Goal: Task Accomplishment & Management: Complete application form

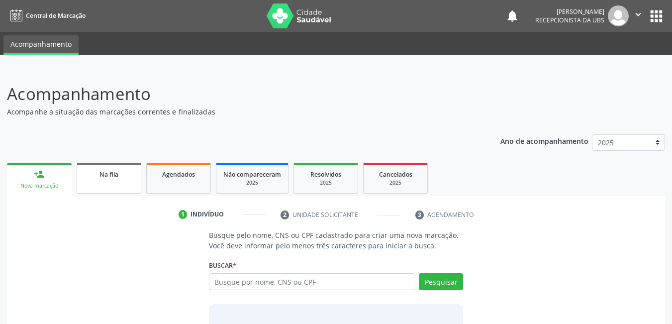
click at [123, 180] on link "Na fila" at bounding box center [109, 178] width 65 height 31
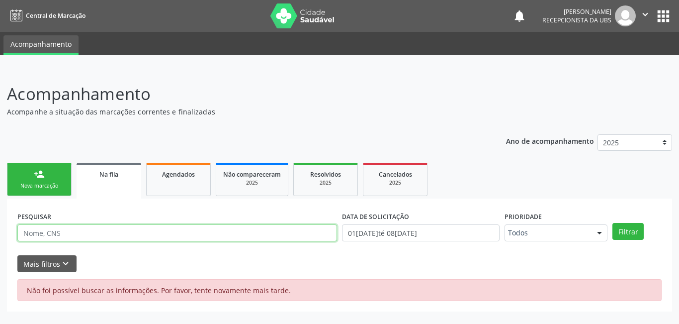
click at [206, 230] on input "text" at bounding box center [177, 232] width 320 height 17
type input "703003869033273"
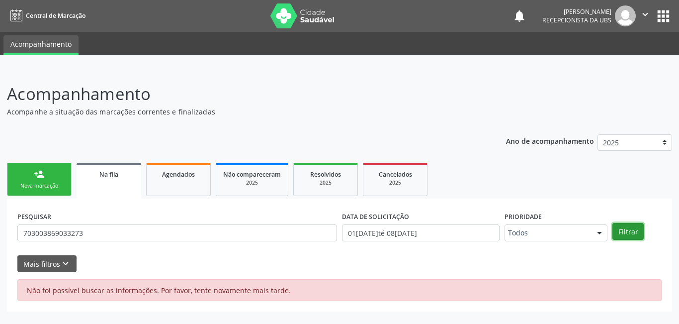
click at [628, 234] on button "Filtrar" at bounding box center [628, 231] width 31 height 17
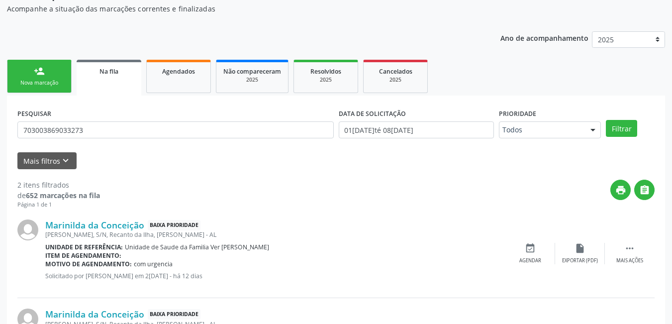
scroll to position [84, 0]
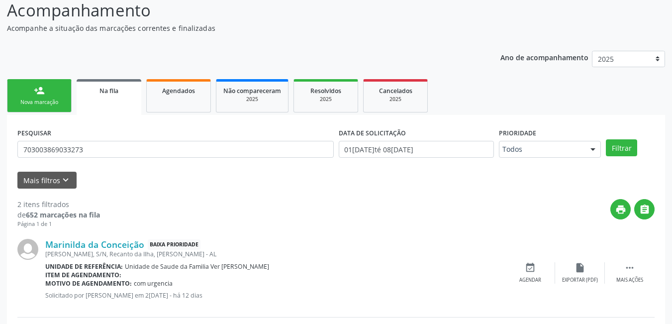
click at [40, 89] on div "person_add" at bounding box center [39, 90] width 11 height 11
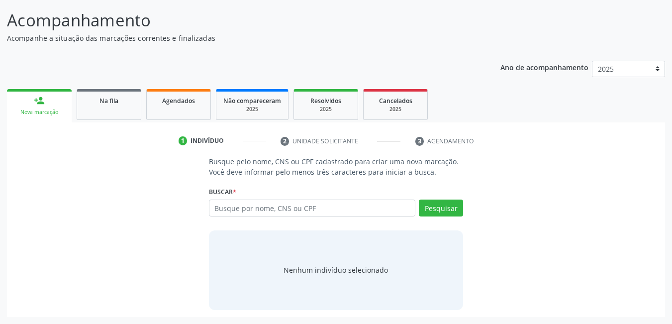
scroll to position [74, 0]
click at [301, 214] on input "text" at bounding box center [312, 207] width 207 height 17
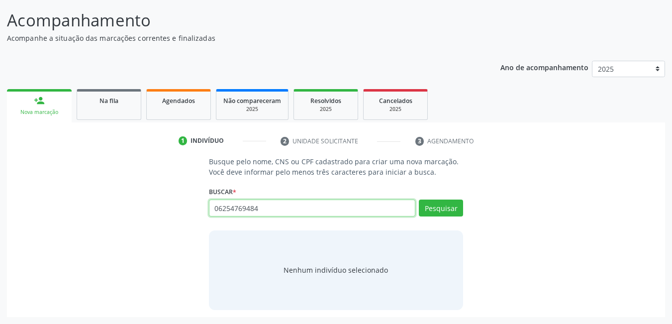
type input "06254769484"
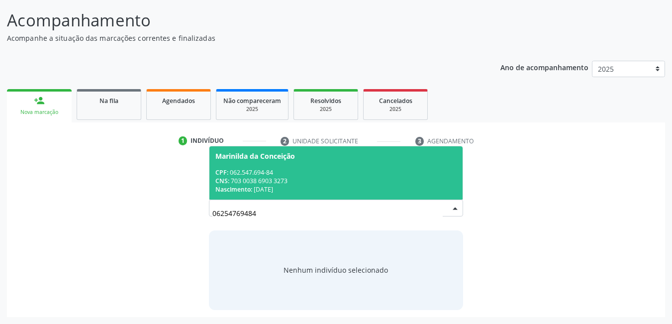
click at [273, 182] on div "CNS: 703 0038 6903 3273" at bounding box center [336, 181] width 242 height 8
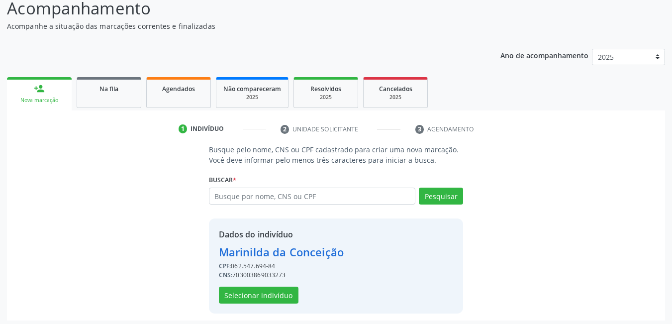
scroll to position [89, 0]
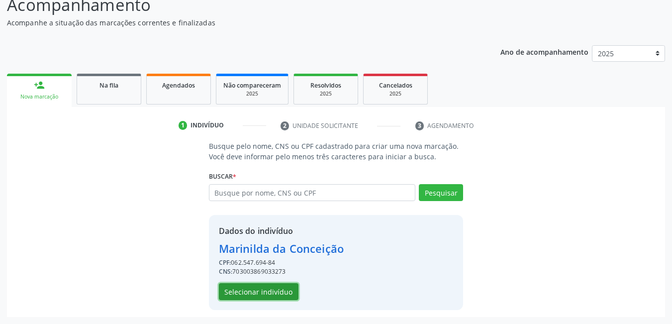
click at [257, 294] on button "Selecionar indivíduo" at bounding box center [259, 291] width 80 height 17
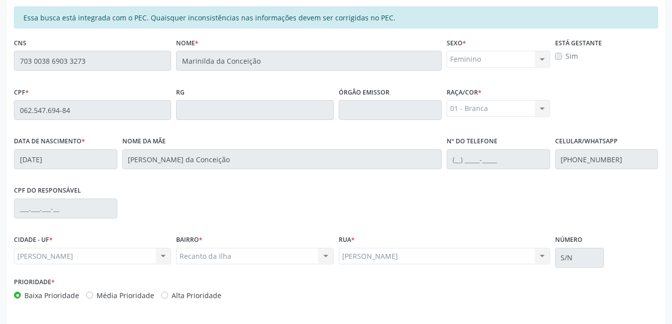
scroll to position [258, 0]
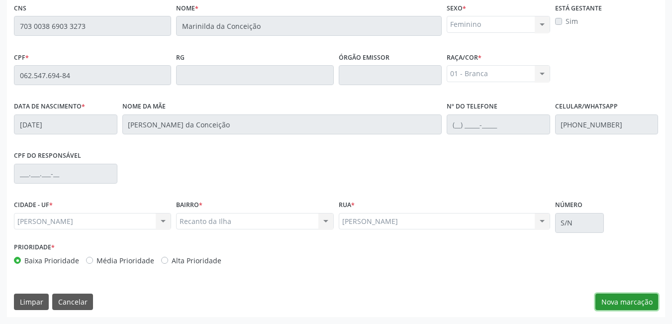
click at [616, 306] on button "Nova marcação" at bounding box center [626, 301] width 63 height 17
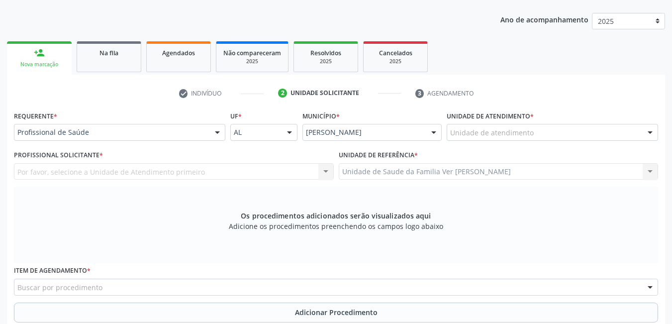
scroll to position [109, 0]
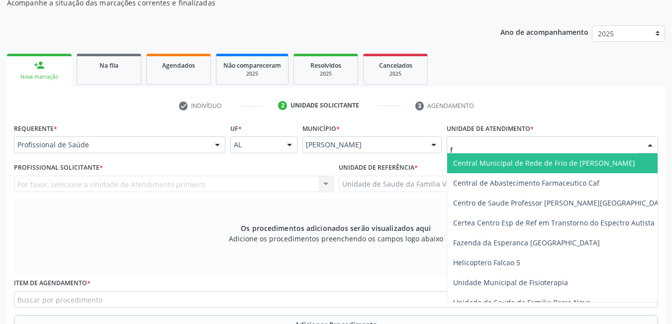
type input "fl"
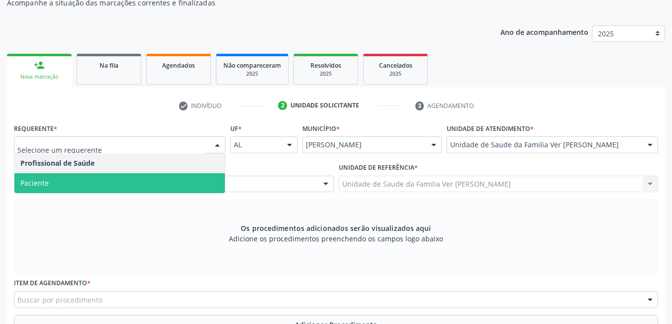
click at [111, 175] on span "Paciente" at bounding box center [119, 183] width 210 height 20
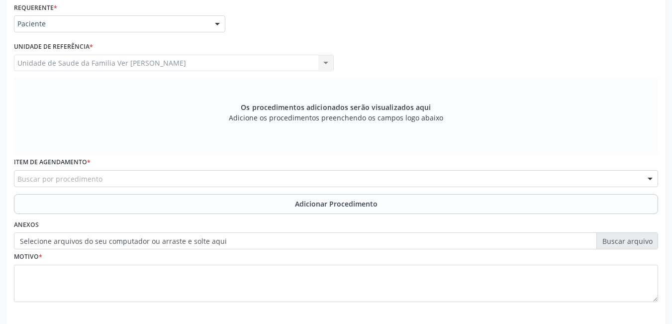
scroll to position [258, 0]
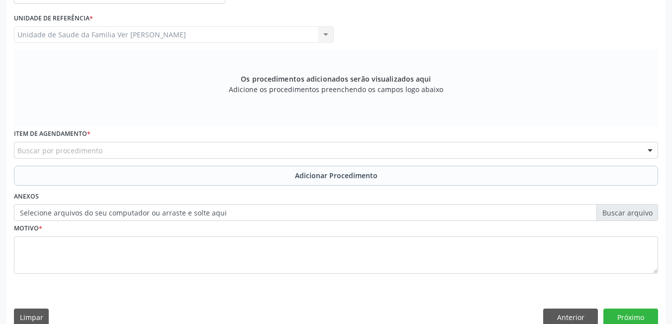
click at [168, 144] on div "Buscar por procedimento" at bounding box center [336, 150] width 644 height 17
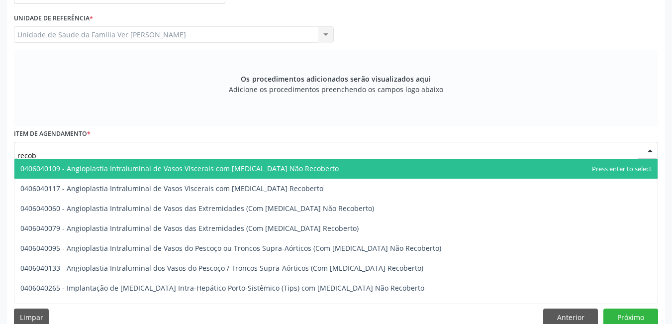
type input "recobr"
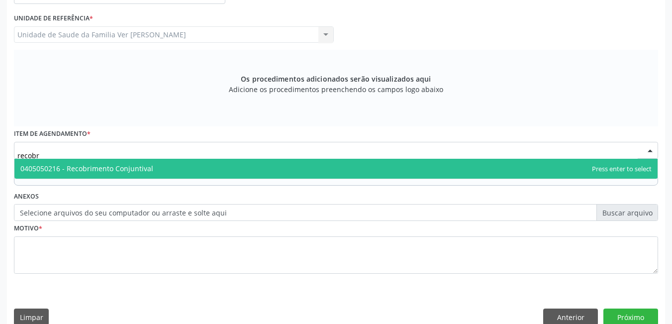
click at [160, 168] on span "0405050216 - Recobrimento Conjuntival" at bounding box center [335, 169] width 643 height 20
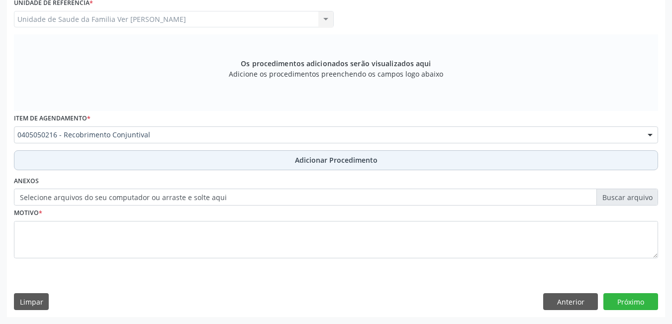
click at [189, 157] on button "Adicionar Procedimento" at bounding box center [336, 160] width 644 height 20
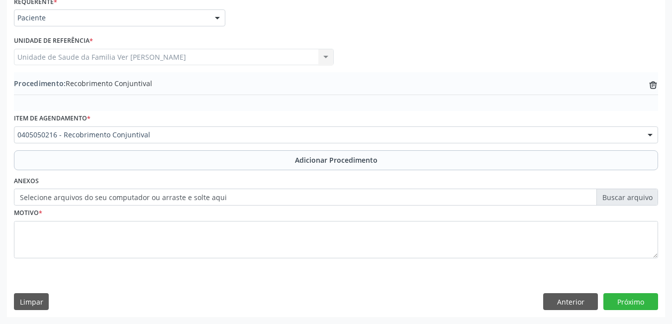
scroll to position [236, 0]
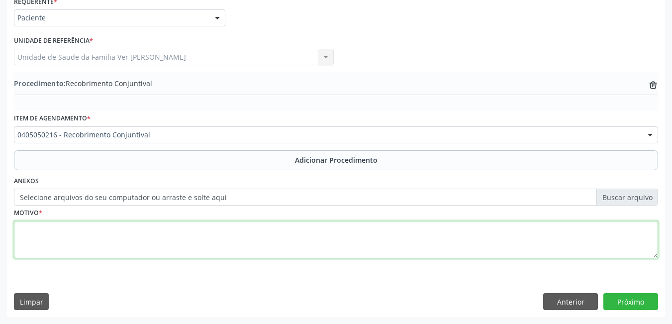
click at [126, 241] on textarea at bounding box center [336, 240] width 644 height 38
type textarea "urgente"
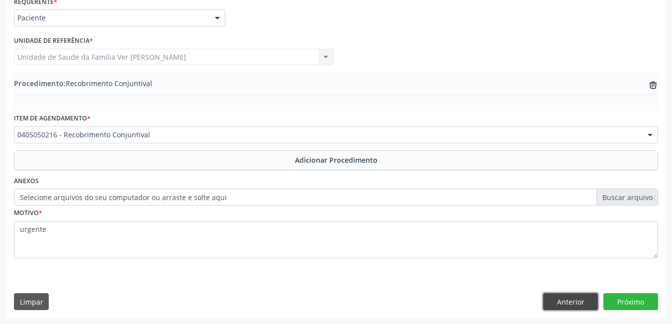
click at [570, 294] on button "Anterior" at bounding box center [570, 301] width 55 height 17
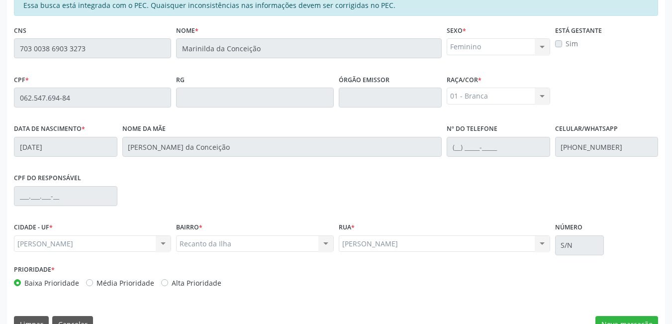
click at [172, 282] on label "Alta Prioridade" at bounding box center [197, 283] width 50 height 10
click at [162, 282] on input "Alta Prioridade" at bounding box center [164, 282] width 7 height 9
radio input "true"
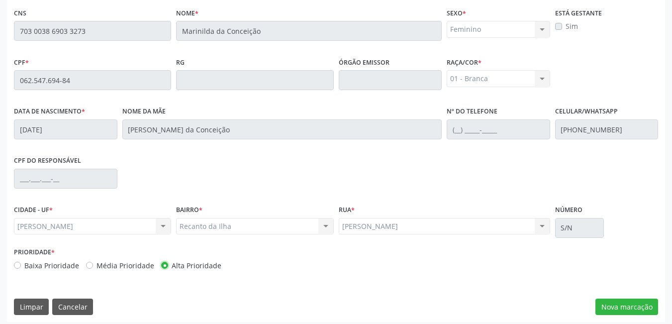
scroll to position [258, 0]
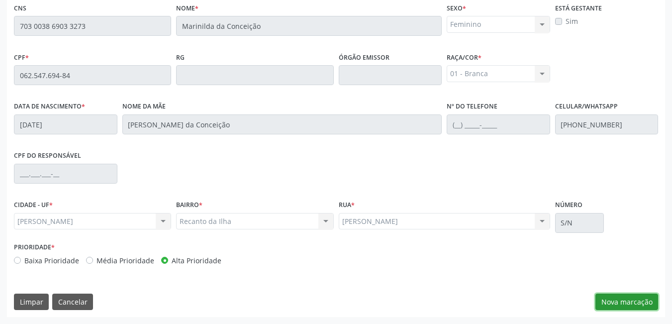
click at [628, 300] on button "Nova marcação" at bounding box center [626, 301] width 63 height 17
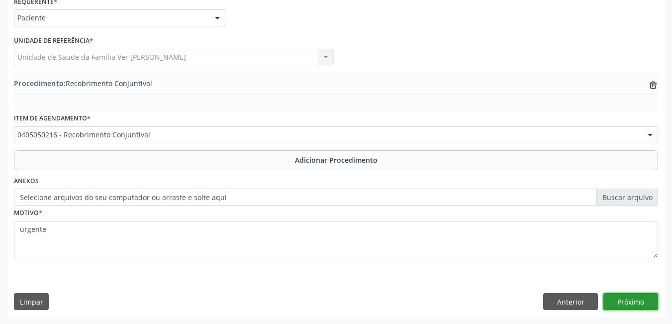
click at [627, 303] on button "Próximo" at bounding box center [630, 301] width 55 height 17
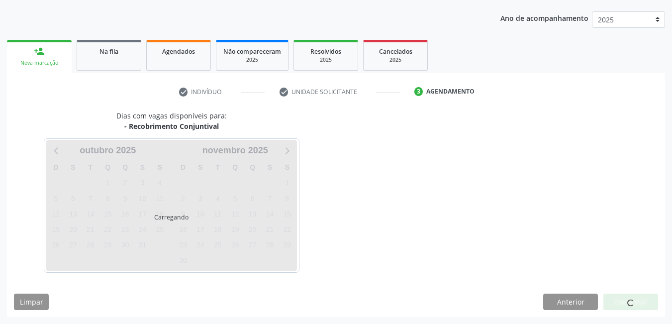
scroll to position [123, 0]
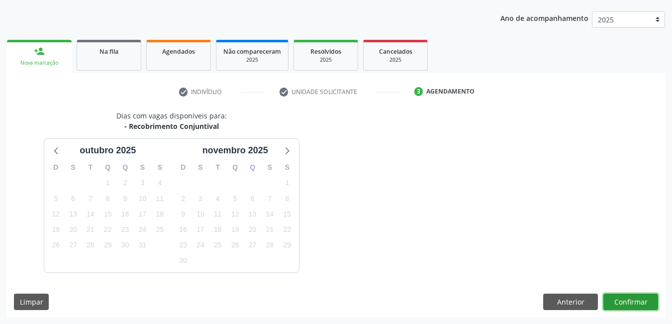
click at [631, 301] on button "Confirmar" at bounding box center [630, 301] width 55 height 17
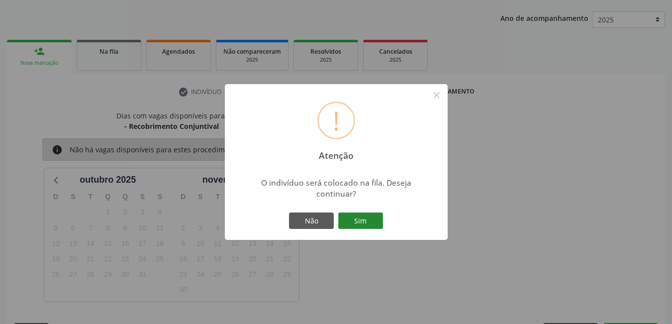
click at [363, 221] on button "Sim" at bounding box center [360, 220] width 45 height 17
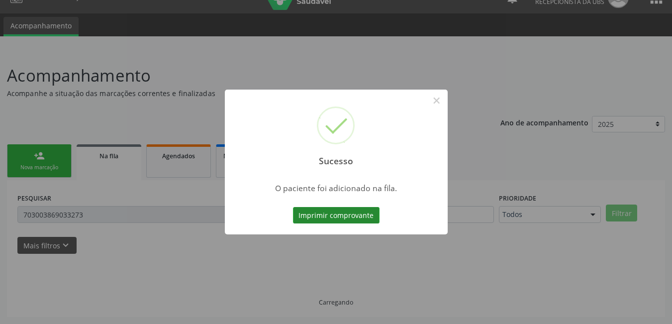
scroll to position [18, 0]
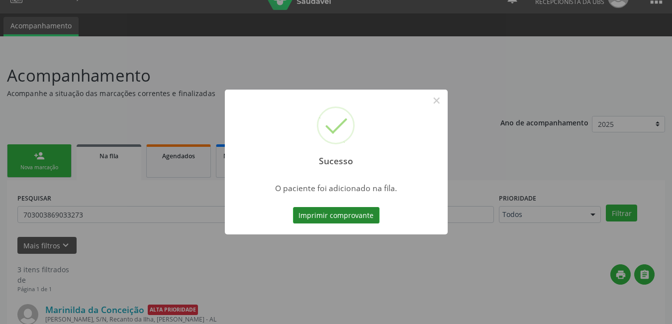
click at [351, 212] on button "Imprimir comprovante" at bounding box center [336, 215] width 87 height 17
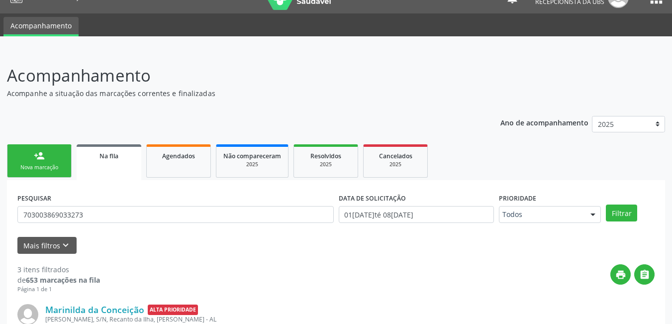
click at [55, 160] on link "person_add Nova marcação" at bounding box center [39, 160] width 65 height 33
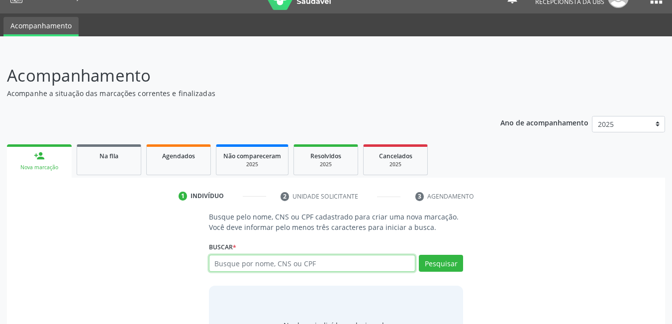
click at [289, 264] on input "text" at bounding box center [312, 263] width 207 height 17
type input "06254769484"
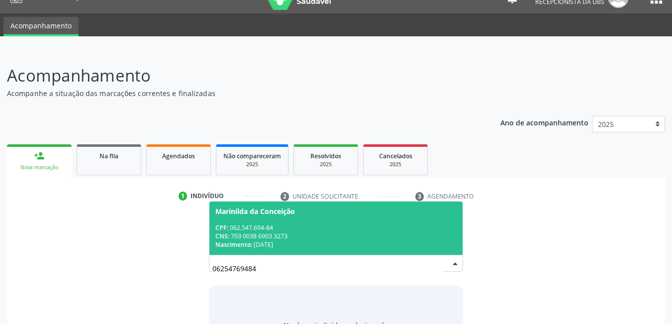
click at [302, 240] on div "CPF: 062.547.694-84 CNS: 703 0038 6903 3273 Nascimento: [DATE]" at bounding box center [336, 235] width 242 height 25
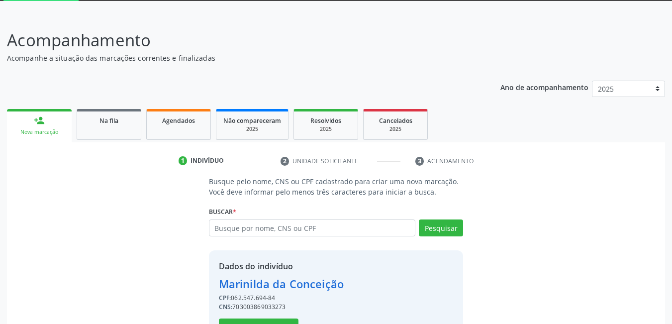
scroll to position [89, 0]
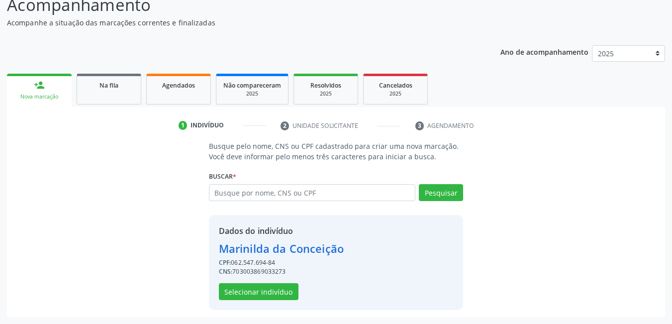
click at [252, 282] on div "Dados do indivíduo Marinilda da Conceição CPF: 062.547.694-84 CNS: 703003869033…" at bounding box center [281, 262] width 125 height 75
click at [263, 292] on button "Selecionar indivíduo" at bounding box center [259, 291] width 80 height 17
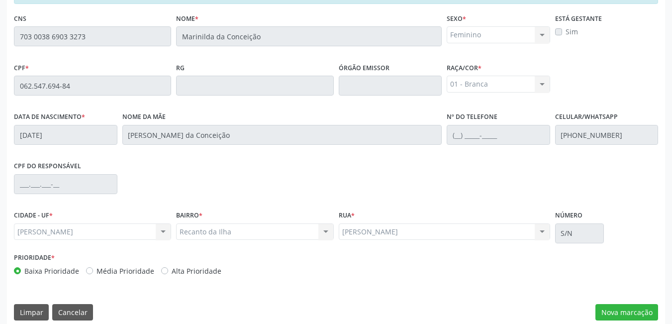
scroll to position [258, 0]
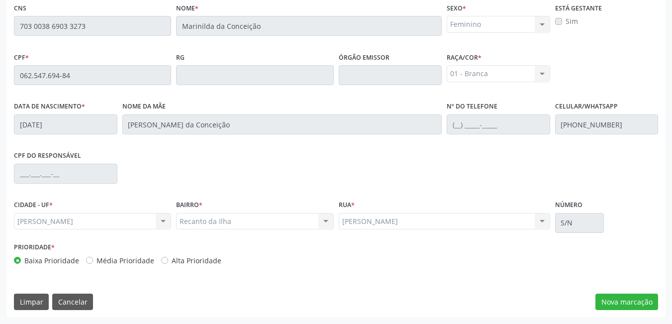
click at [172, 261] on label "Alta Prioridade" at bounding box center [197, 260] width 50 height 10
click at [161, 261] on input "Alta Prioridade" at bounding box center [164, 259] width 7 height 9
radio input "true"
click at [627, 304] on button "Nova marcação" at bounding box center [626, 301] width 63 height 17
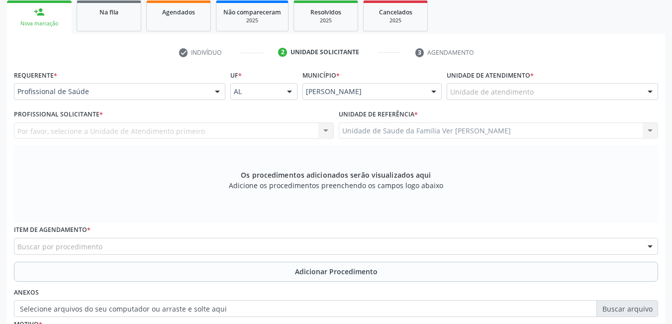
scroll to position [159, 0]
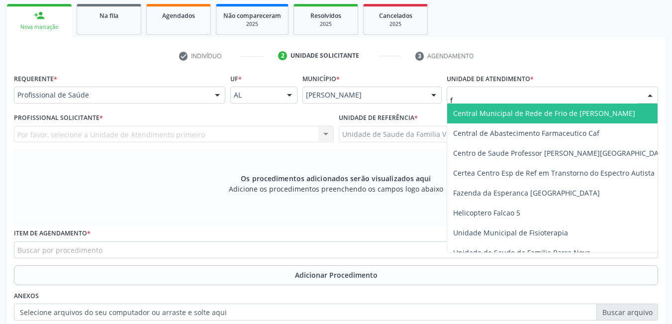
type input "fl"
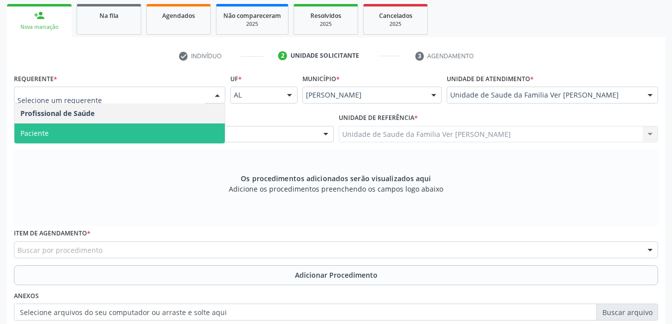
click at [98, 132] on span "Paciente" at bounding box center [119, 133] width 210 height 20
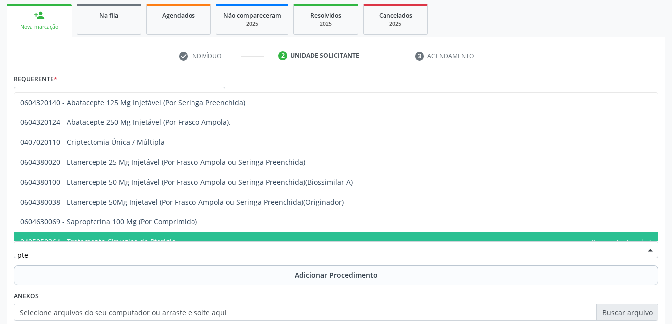
type input "pter"
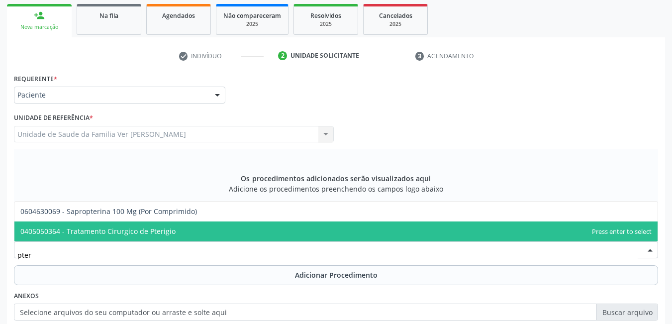
click at [181, 232] on span "0405050364 - Tratamento Cirurgico de Pterigio" at bounding box center [335, 231] width 643 height 20
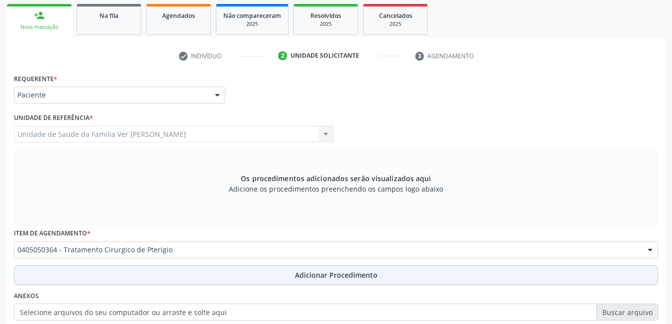
click at [183, 276] on button "Adicionar Procedimento" at bounding box center [336, 275] width 644 height 20
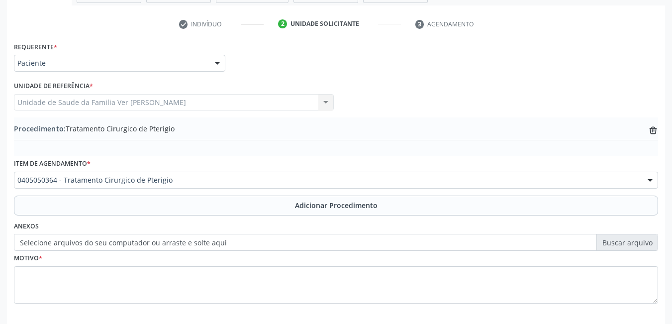
scroll to position [208, 0]
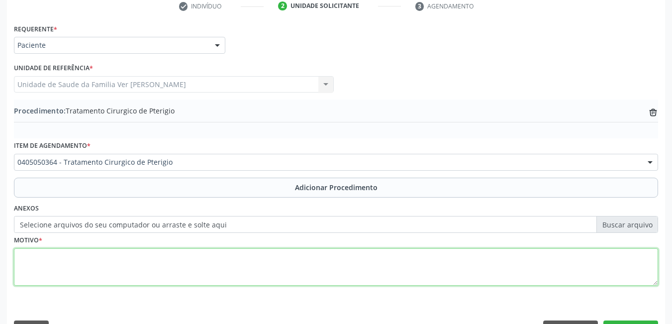
click at [131, 266] on textarea at bounding box center [336, 267] width 644 height 38
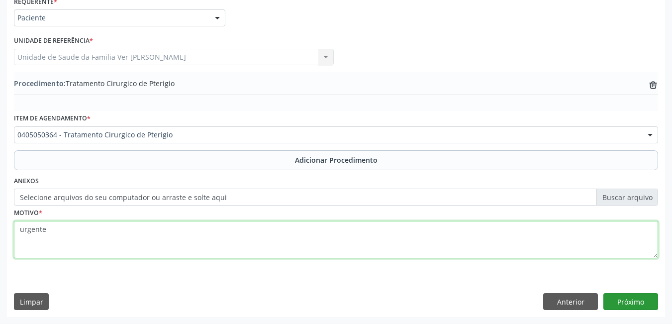
type textarea "urgente"
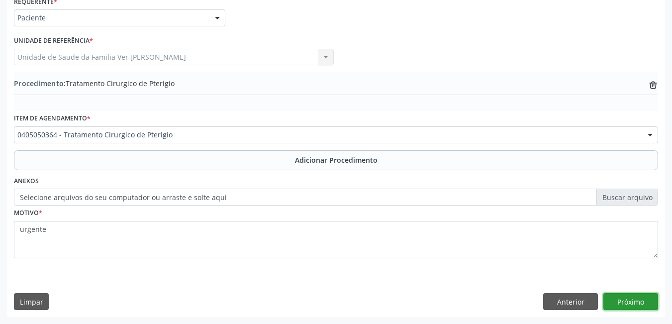
click at [627, 300] on button "Próximo" at bounding box center [630, 301] width 55 height 17
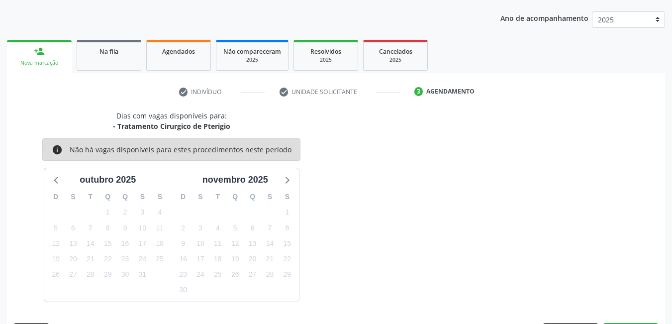
scroll to position [152, 0]
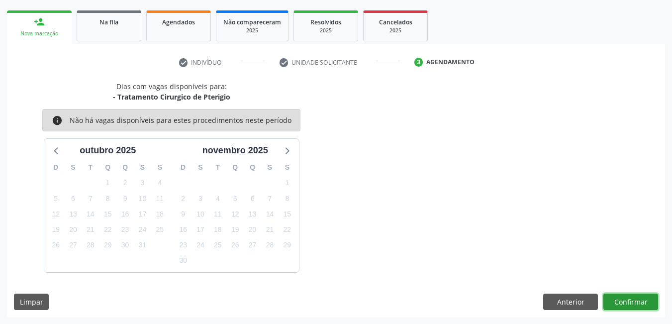
click at [639, 304] on button "Confirmar" at bounding box center [630, 301] width 55 height 17
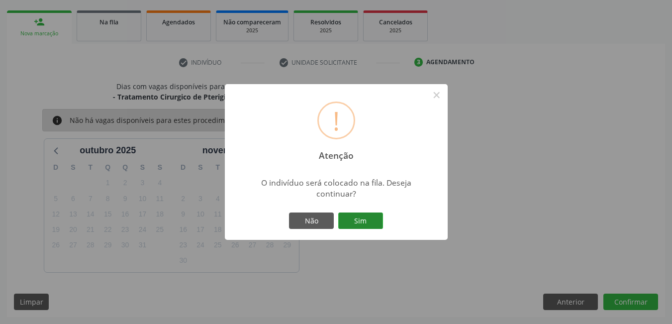
click at [352, 218] on button "Sim" at bounding box center [360, 220] width 45 height 17
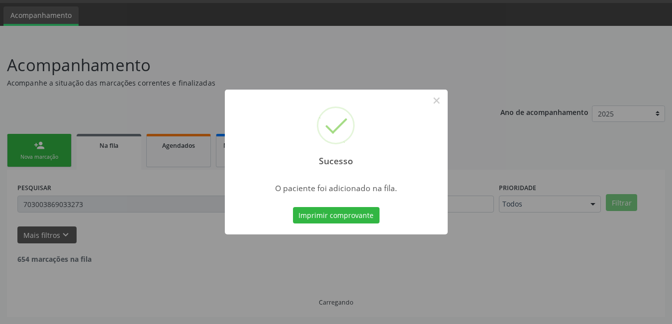
scroll to position [18, 0]
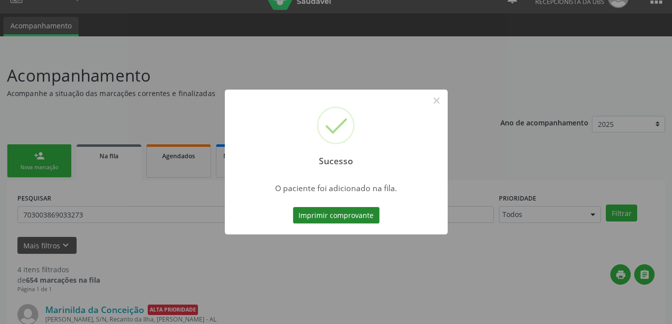
click at [366, 211] on button "Imprimir comprovante" at bounding box center [336, 215] width 87 height 17
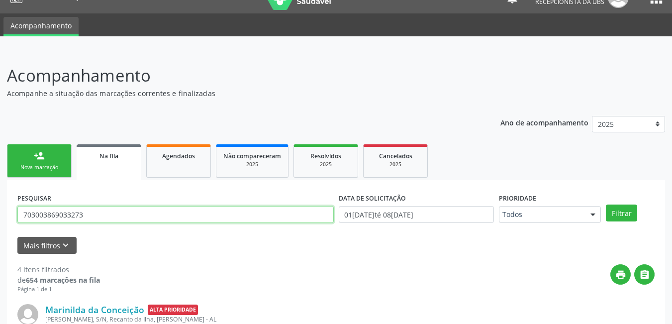
click at [104, 218] on input "703003869033273" at bounding box center [175, 214] width 316 height 17
drag, startPoint x: 101, startPoint y: 215, endPoint x: 0, endPoint y: 199, distance: 102.8
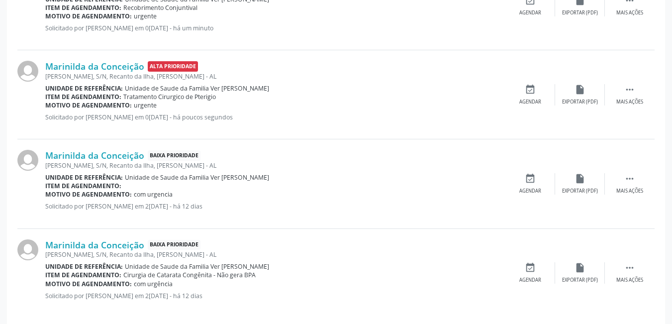
scroll to position [362, 0]
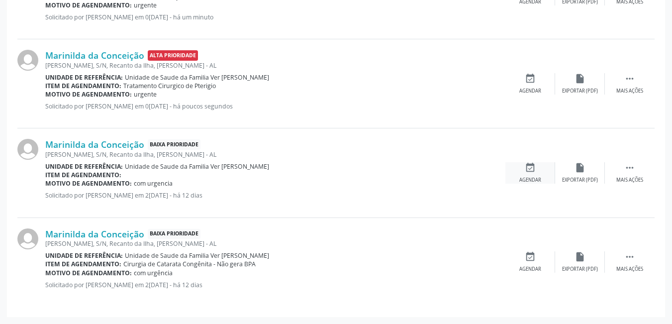
click at [523, 178] on div "Agendar" at bounding box center [530, 180] width 22 height 7
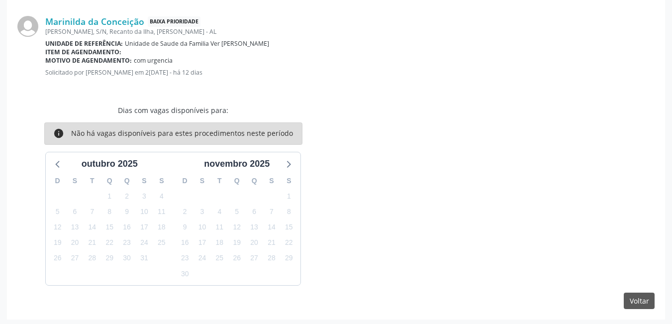
scroll to position [227, 0]
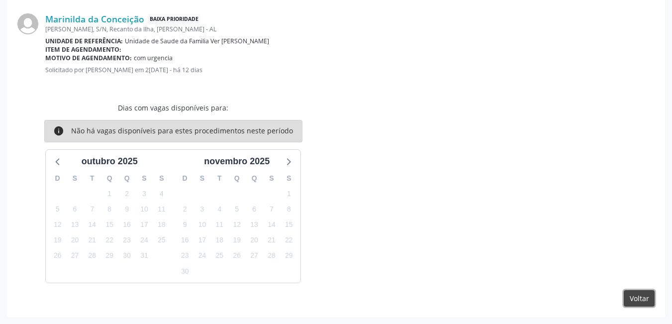
click at [634, 299] on button "Voltar" at bounding box center [639, 298] width 31 height 17
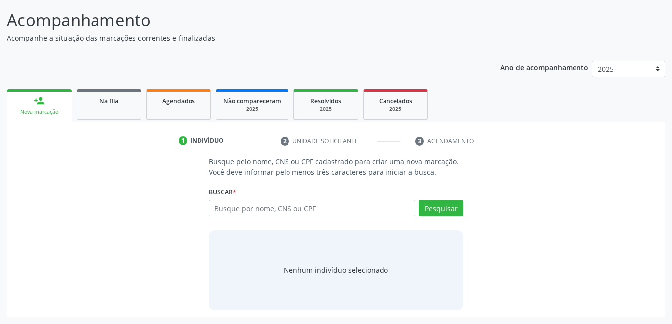
scroll to position [74, 0]
click at [111, 102] on span "Na fila" at bounding box center [108, 100] width 19 height 8
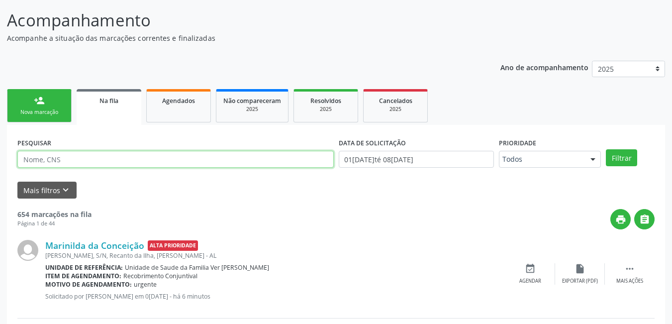
click at [222, 165] on input "text" at bounding box center [175, 159] width 316 height 17
type input "703003869033273"
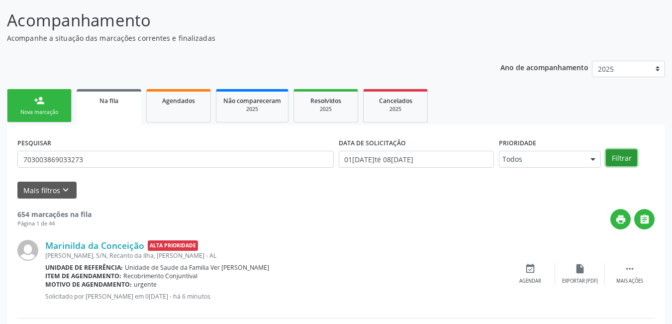
click at [612, 154] on button "Filtrar" at bounding box center [621, 157] width 31 height 17
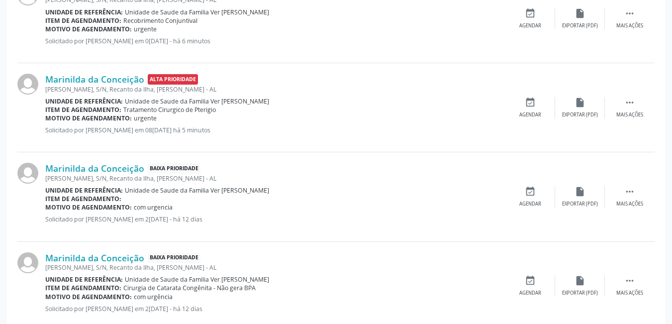
scroll to position [362, 0]
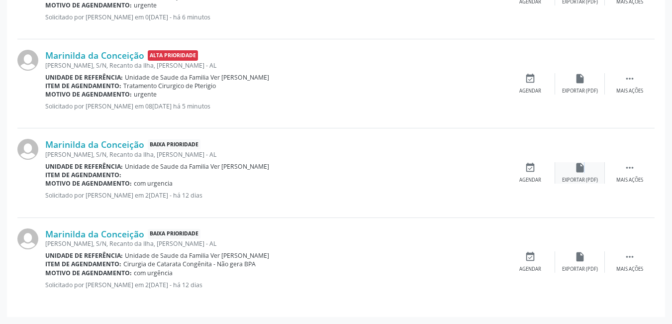
click at [582, 172] on icon "insert_drive_file" at bounding box center [579, 167] width 11 height 11
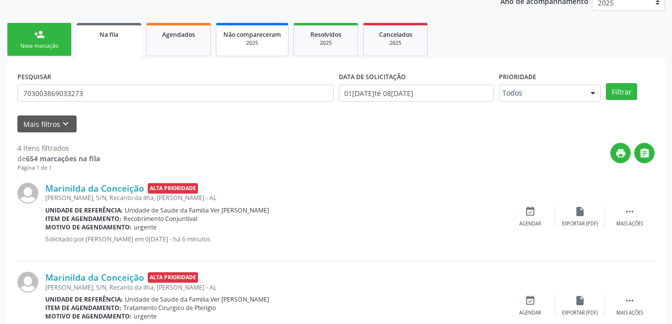
scroll to position [113, 0]
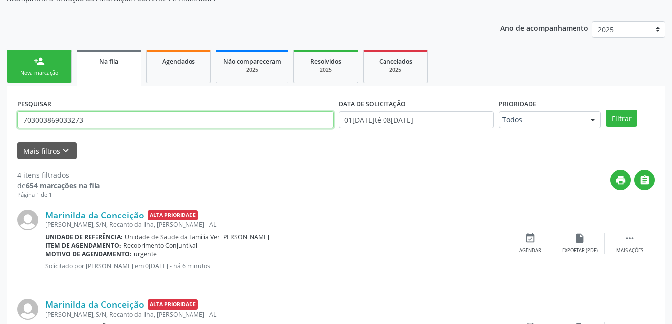
drag, startPoint x: 98, startPoint y: 118, endPoint x: 20, endPoint y: 95, distance: 81.4
click at [5, 87] on div "Acompanhamento Acompanhe a situação das marcações correntes e finalizadas Relat…" at bounding box center [336, 264] width 672 height 617
click at [144, 117] on input "text" at bounding box center [175, 119] width 316 height 17
type input "704502392765912"
click at [606, 110] on button "Filtrar" at bounding box center [621, 118] width 31 height 17
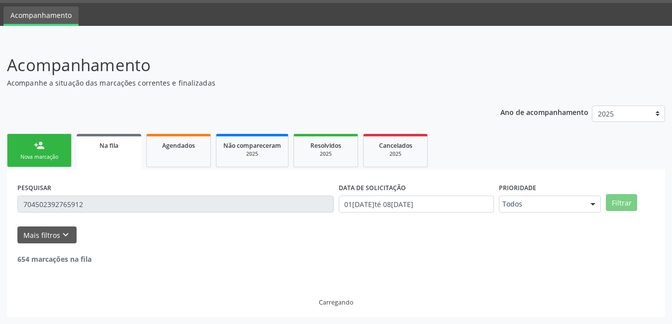
scroll to position [94, 0]
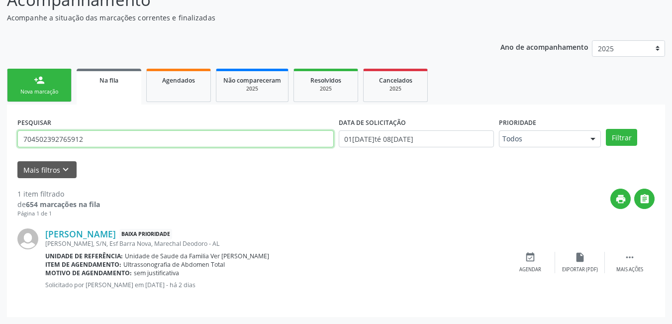
click at [90, 142] on input "704502392765912" at bounding box center [175, 138] width 316 height 17
drag, startPoint x: 93, startPoint y: 139, endPoint x: 1, endPoint y: 134, distance: 92.6
click at [3, 132] on div "Acompanhamento Acompanhe a situação das marcações correntes e finalizadas Relat…" at bounding box center [336, 149] width 672 height 349
click at [64, 139] on input "text" at bounding box center [175, 138] width 316 height 17
click at [606, 129] on button "Filtrar" at bounding box center [621, 137] width 31 height 17
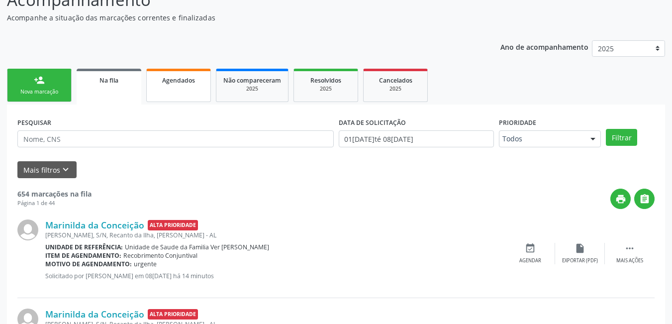
click at [169, 81] on span "Agendados" at bounding box center [178, 80] width 33 height 8
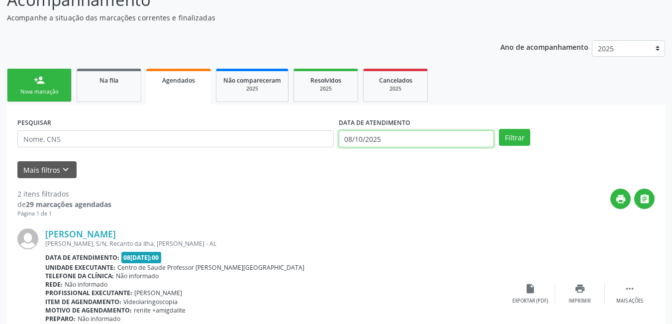
click at [428, 140] on input "08/10/2025" at bounding box center [417, 138] width 156 height 17
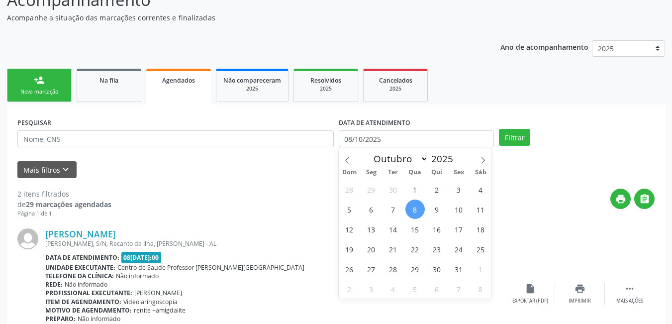
click at [410, 212] on span "8" at bounding box center [414, 208] width 19 height 19
type input "08/10/2025"
click at [485, 166] on div "Dom Seg Ter Qua Qui Sex Sáb" at bounding box center [415, 172] width 153 height 14
click at [482, 157] on icon at bounding box center [482, 160] width 3 height 6
select select "10"
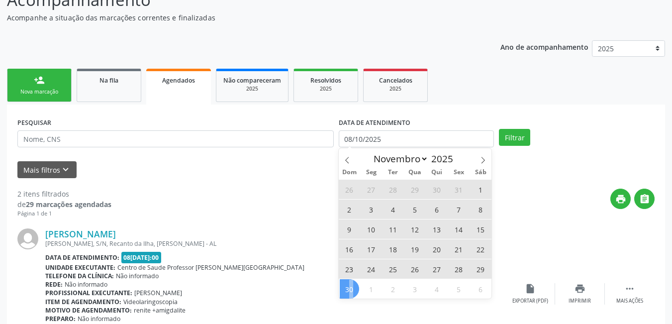
drag, startPoint x: 352, startPoint y: 282, endPoint x: 366, endPoint y: 271, distance: 18.1
click at [353, 280] on span "30" at bounding box center [349, 288] width 19 height 19
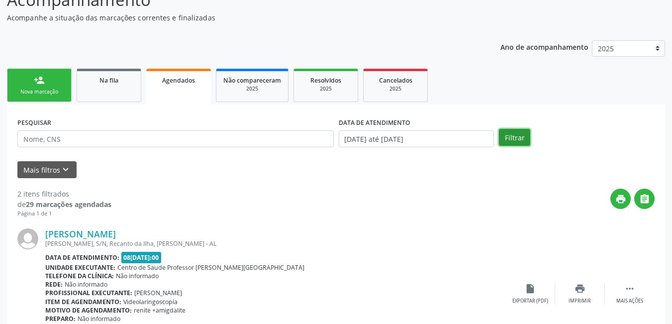
click at [515, 137] on button "Filtrar" at bounding box center [514, 137] width 31 height 17
click at [511, 136] on button "Filtrar" at bounding box center [514, 137] width 31 height 17
click at [102, 83] on span "Na fila" at bounding box center [108, 80] width 19 height 8
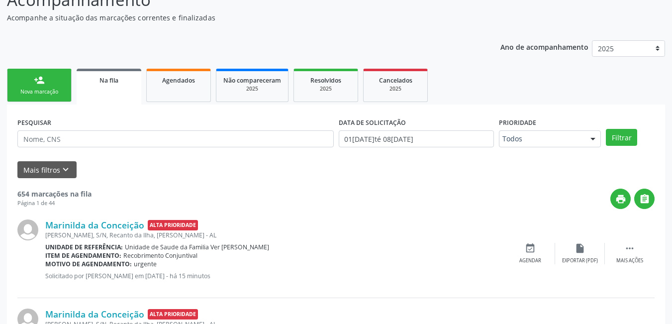
click at [23, 94] on div "Nova marcação" at bounding box center [39, 91] width 50 height 7
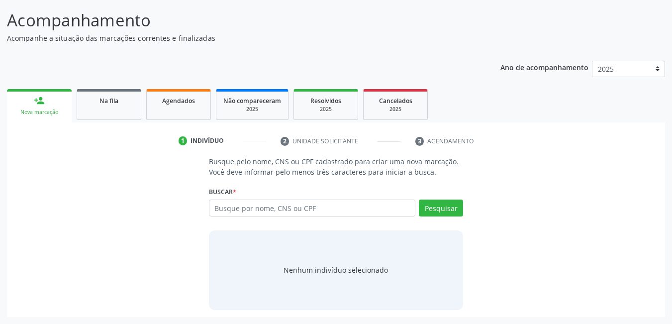
scroll to position [74, 0]
click at [254, 206] on input "text" at bounding box center [312, 207] width 207 height 17
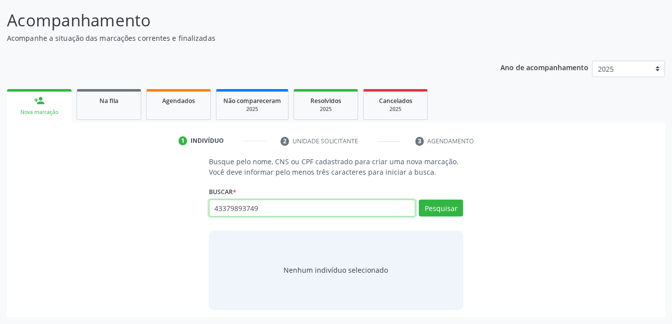
type input "43379893749"
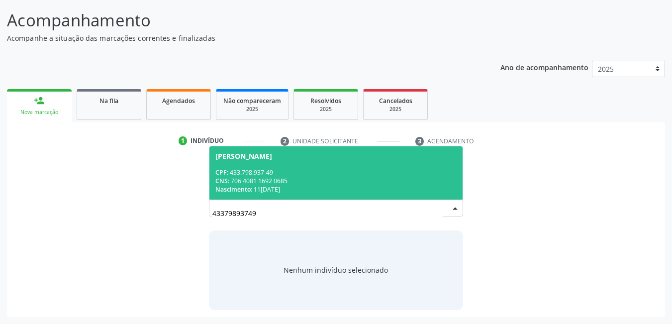
click at [269, 190] on div "Nascimento: [DATE]" at bounding box center [336, 189] width 242 height 8
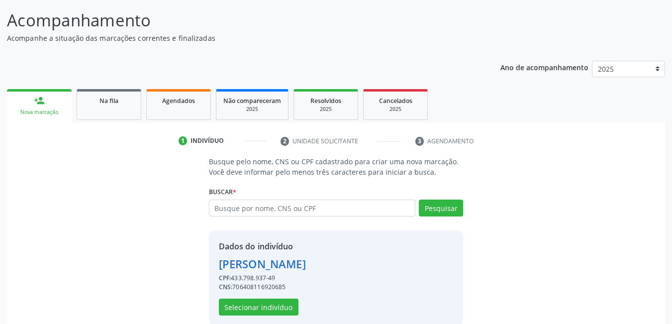
scroll to position [89, 0]
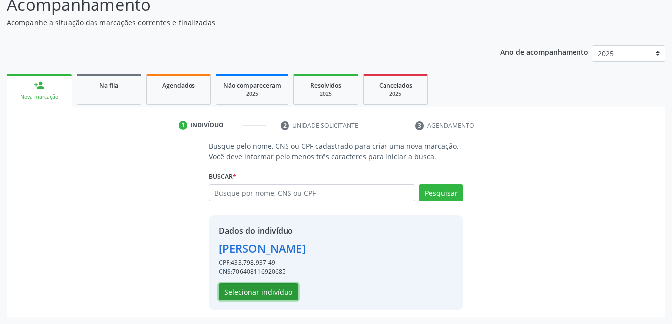
click at [271, 294] on button "Selecionar indivíduo" at bounding box center [259, 291] width 80 height 17
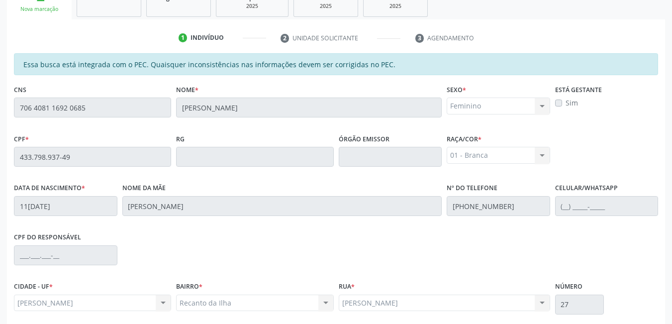
scroll to position [258, 0]
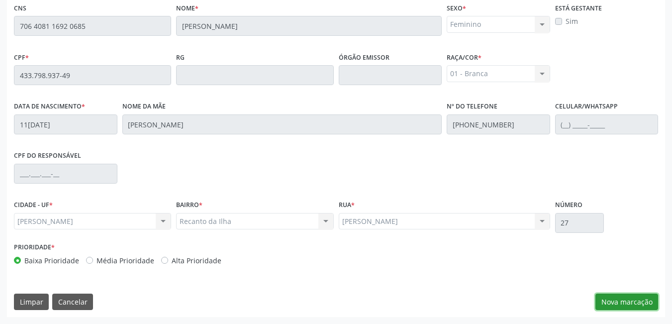
click at [633, 304] on button "Nova marcação" at bounding box center [626, 301] width 63 height 17
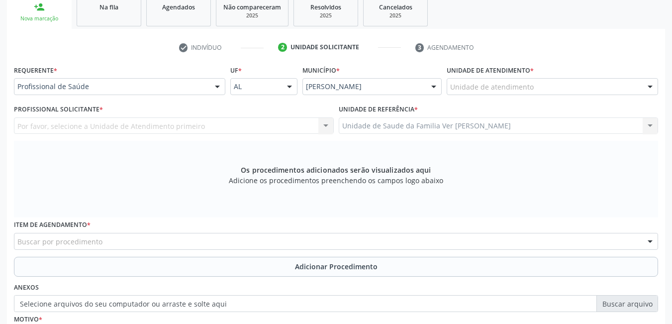
scroll to position [159, 0]
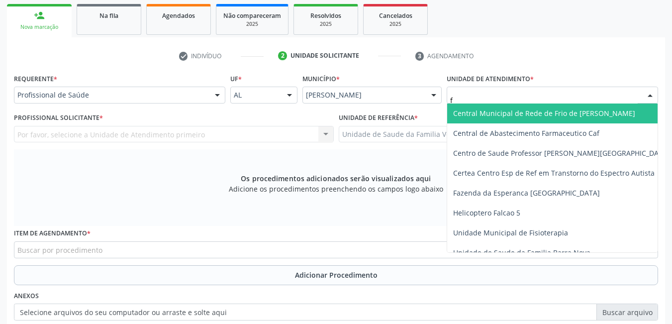
type input "fl"
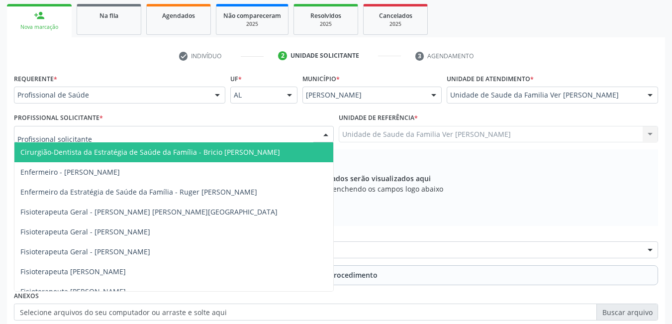
click at [247, 132] on div at bounding box center [174, 134] width 320 height 17
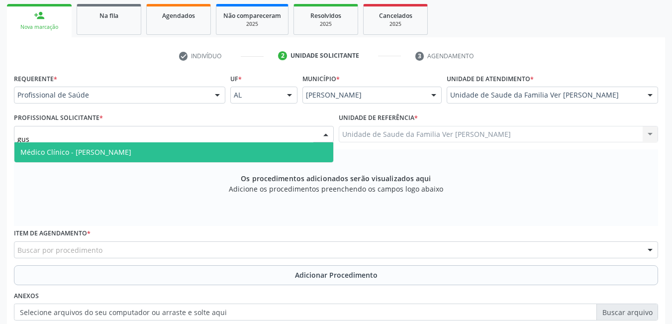
type input "gust"
click at [261, 151] on span "Médico Clínico - [PERSON_NAME]" at bounding box center [173, 152] width 319 height 20
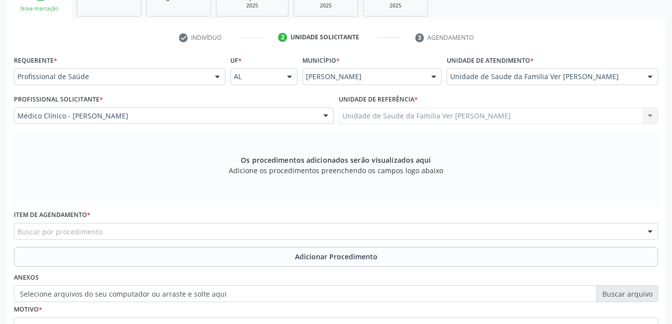
scroll to position [208, 0]
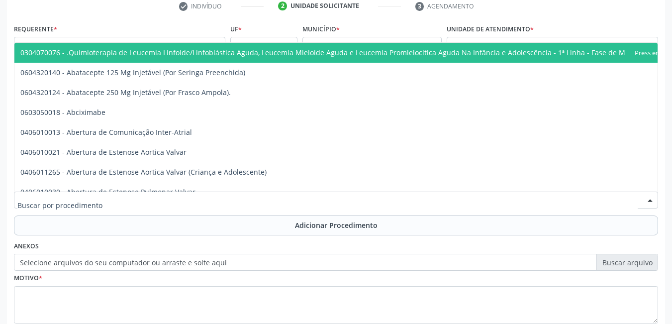
click at [170, 202] on div at bounding box center [336, 199] width 644 height 17
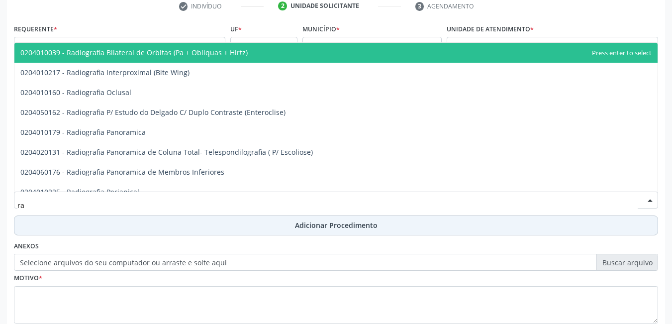
type input "r"
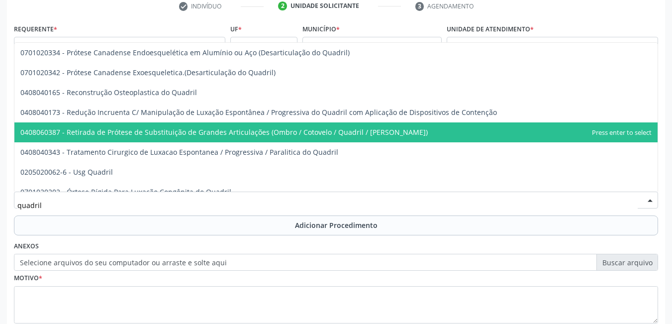
scroll to position [209, 0]
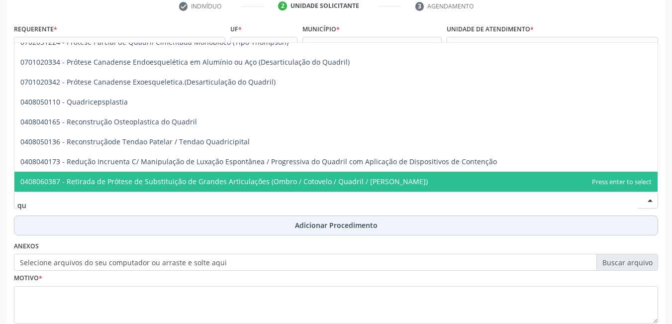
type input "q"
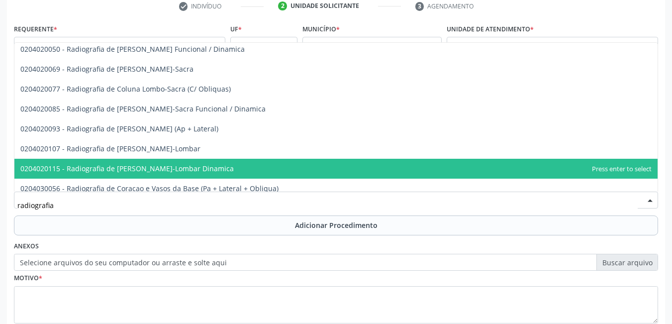
scroll to position [438, 0]
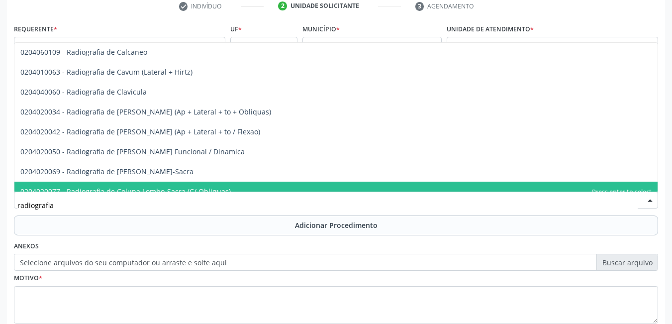
click at [98, 204] on input "radiografia" at bounding box center [327, 205] width 620 height 20
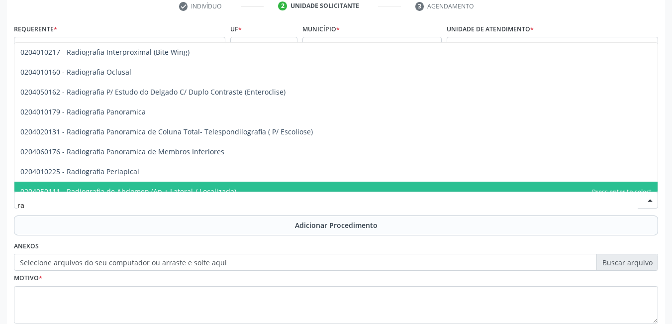
type input "r"
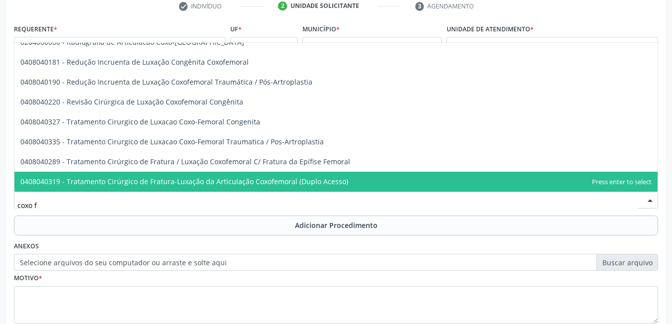
scroll to position [0, 0]
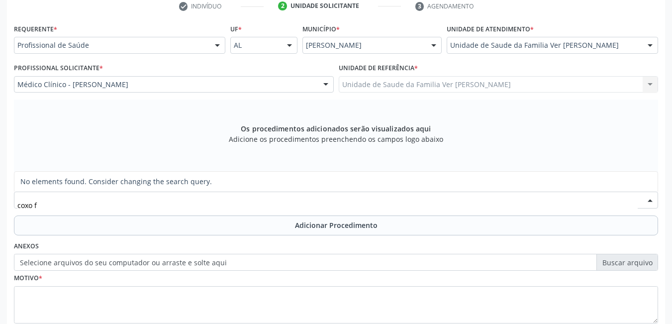
type input "coxo"
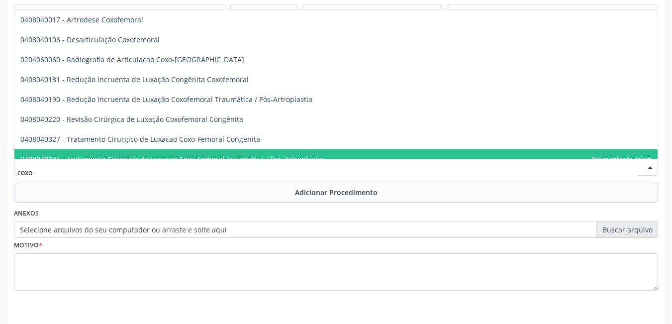
scroll to position [274, 0]
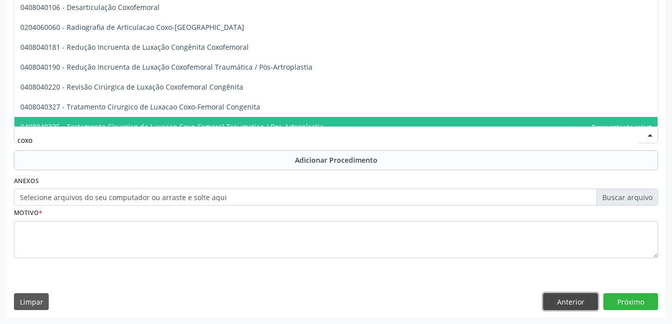
click at [580, 307] on button "Anterior" at bounding box center [570, 301] width 55 height 17
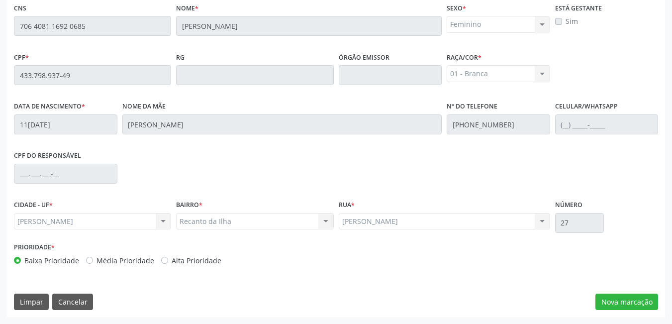
scroll to position [258, 0]
click at [75, 300] on button "Cancelar" at bounding box center [72, 301] width 41 height 17
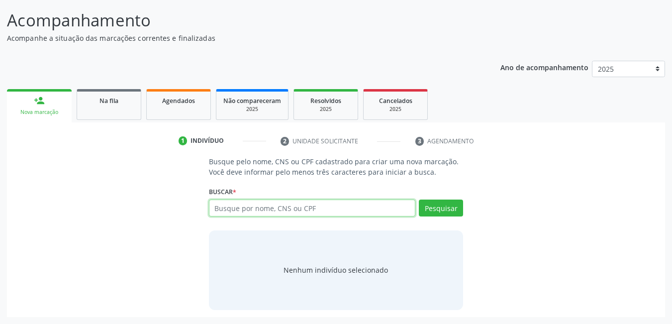
click at [327, 211] on input "text" at bounding box center [312, 207] width 207 height 17
type input "08239538401"
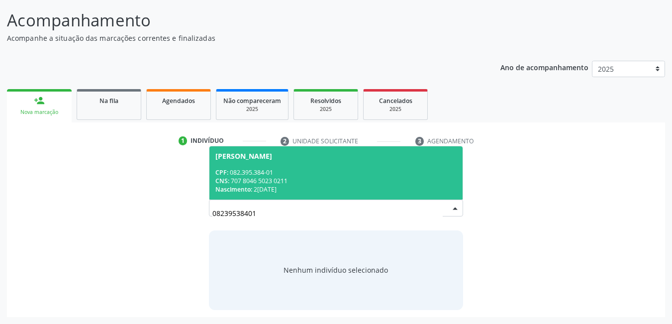
click at [276, 183] on div "CNS: 707 8046 5023 0211" at bounding box center [336, 181] width 242 height 8
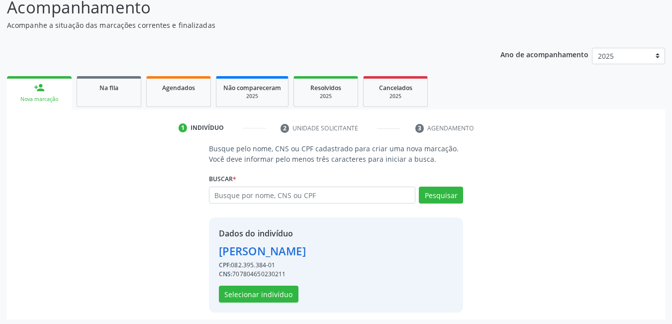
scroll to position [89, 0]
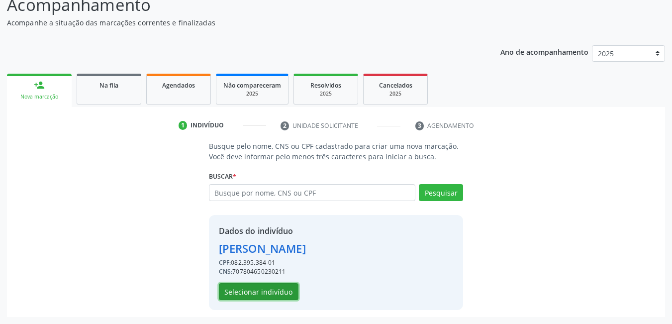
click at [279, 291] on button "Selecionar indivíduo" at bounding box center [259, 291] width 80 height 17
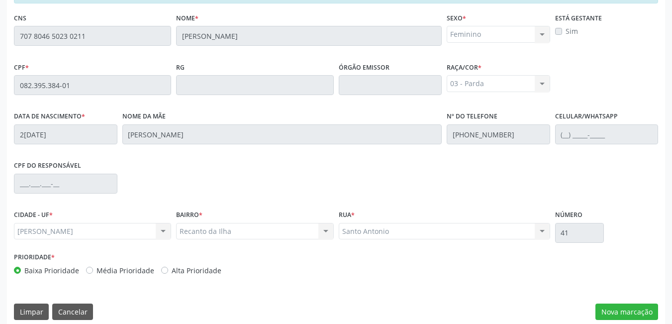
scroll to position [258, 0]
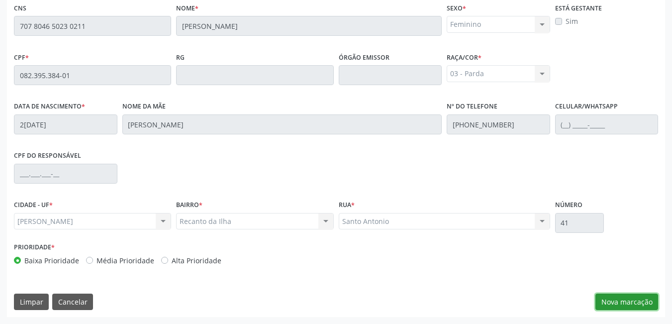
click at [619, 300] on button "Nova marcação" at bounding box center [626, 301] width 63 height 17
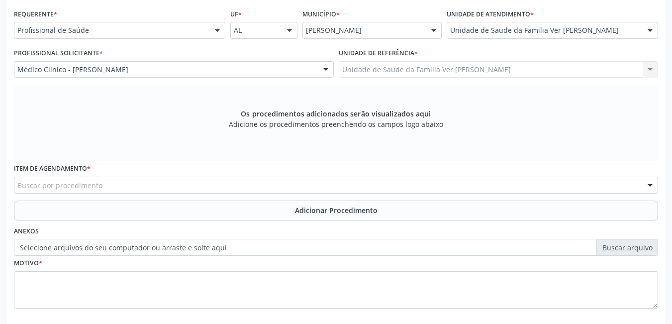
scroll to position [109, 0]
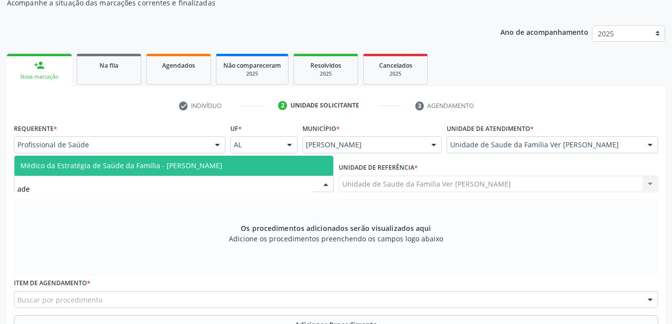
type input "adel"
click at [276, 171] on span "Médico da Estratégia de Saúde da Família - [PERSON_NAME]" at bounding box center [173, 166] width 319 height 20
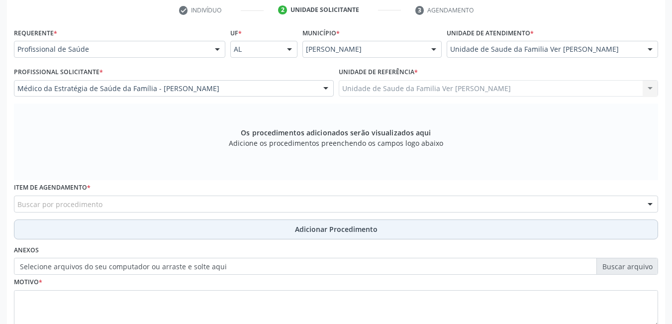
scroll to position [208, 0]
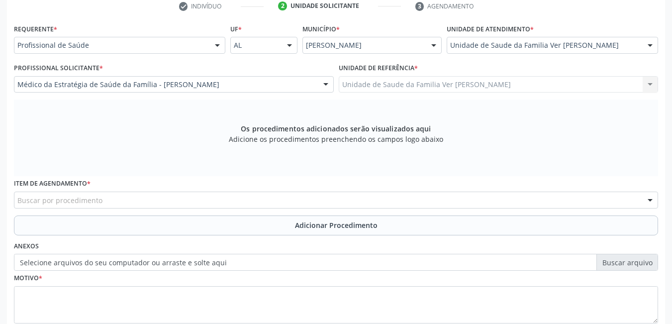
click at [141, 198] on div "Buscar por procedimento" at bounding box center [336, 199] width 644 height 17
click at [121, 195] on div "Buscar por procedimento" at bounding box center [336, 199] width 644 height 17
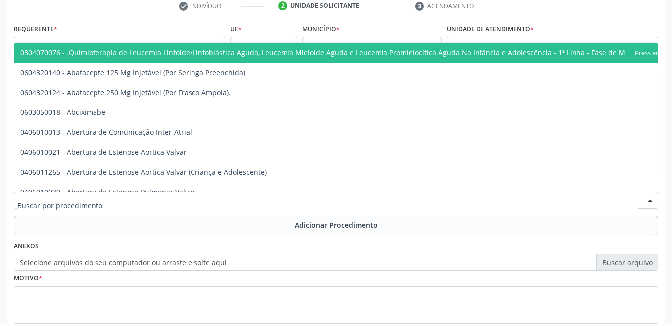
click at [348, 261] on label "Selecione arquivos do seu computador ou arraste e solte aqui" at bounding box center [336, 262] width 644 height 17
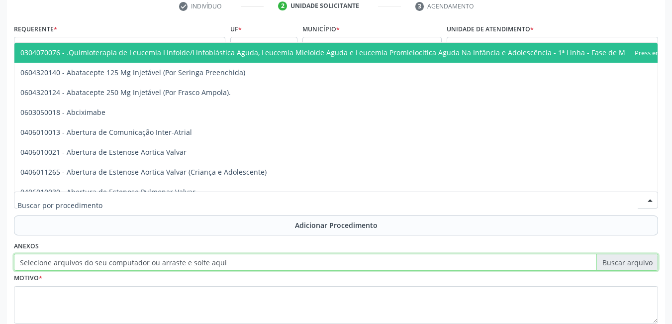
click at [348, 261] on input "Selecione arquivos do seu computador ou arraste e solte aqui" at bounding box center [336, 262] width 644 height 17
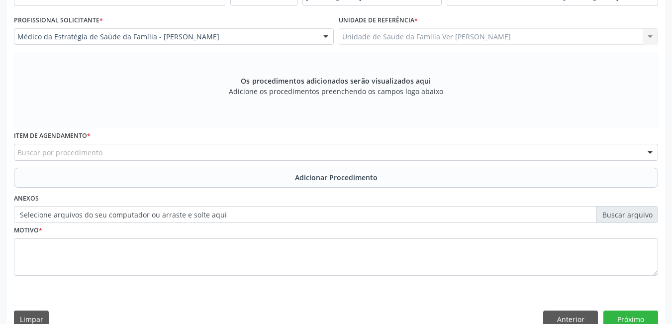
scroll to position [274, 0]
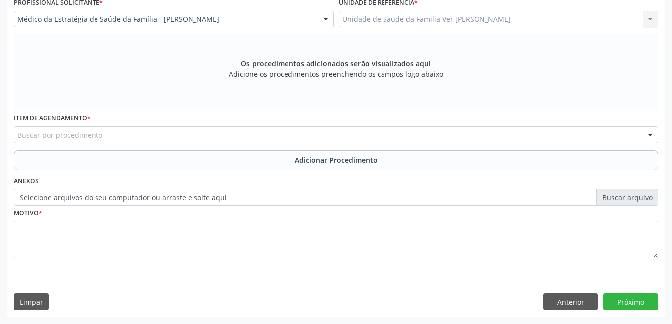
drag, startPoint x: 142, startPoint y: 124, endPoint x: 136, endPoint y: 129, distance: 7.5
click at [142, 125] on div "Item de agendamento * Buscar por procedimento 0304070076 - .Quimioterapia de Le…" at bounding box center [336, 127] width 644 height 32
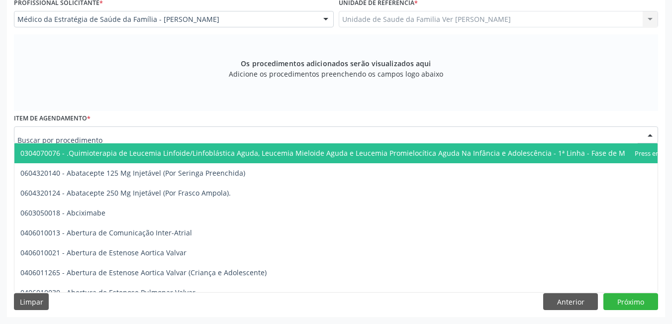
click at [124, 133] on div at bounding box center [336, 134] width 644 height 17
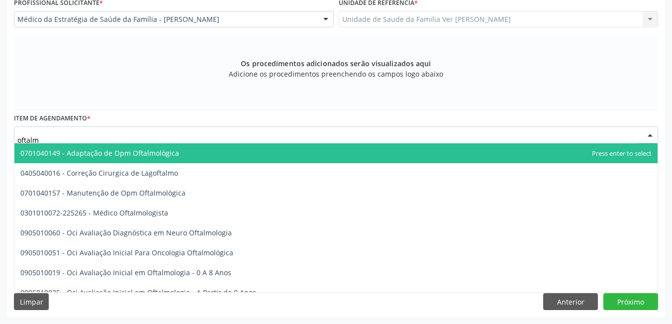
type input "oftalmo"
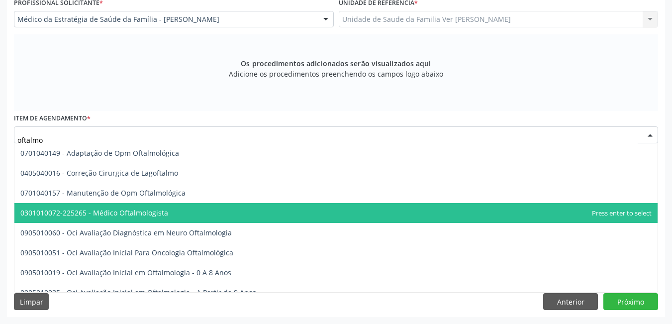
click at [131, 209] on span "0301010072-225265 - Médico Oftalmologista" at bounding box center [94, 212] width 148 height 9
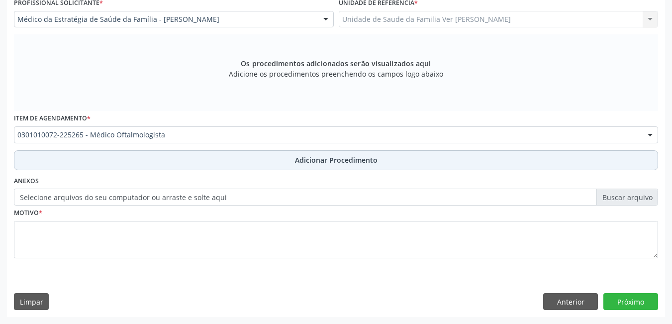
click at [194, 162] on button "Adicionar Procedimento" at bounding box center [336, 160] width 644 height 20
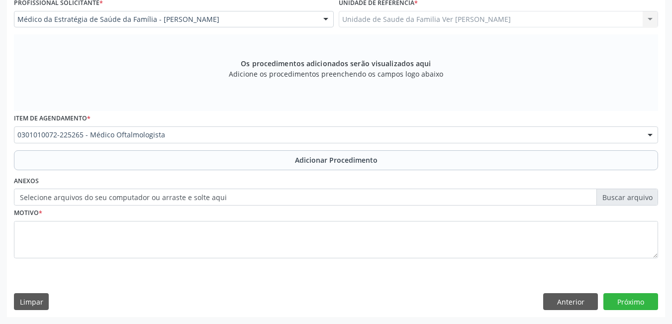
scroll to position [236, 0]
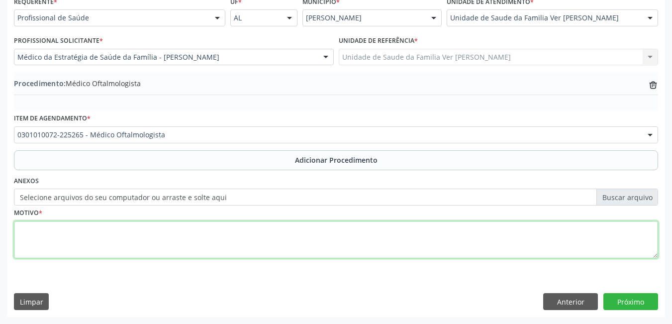
click at [131, 235] on textarea at bounding box center [336, 240] width 644 height 38
type textarea "não consigo entender a justificativa"
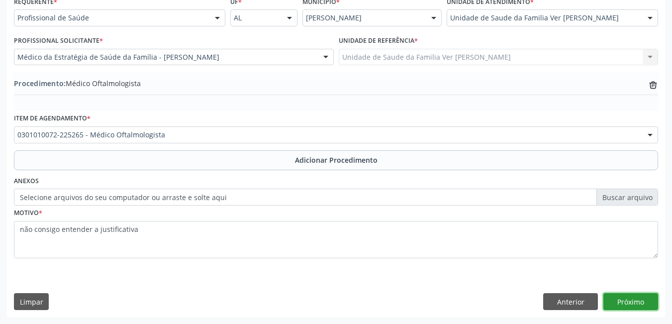
click at [635, 300] on button "Próximo" at bounding box center [630, 301] width 55 height 17
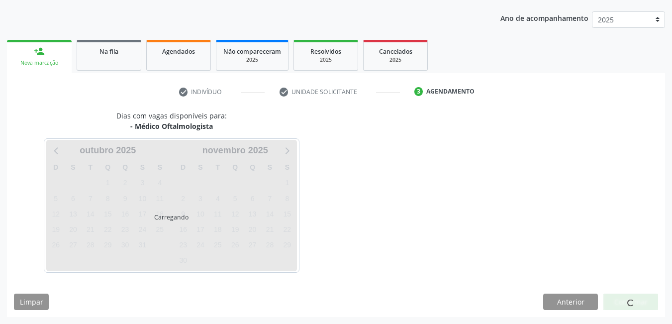
scroll to position [152, 0]
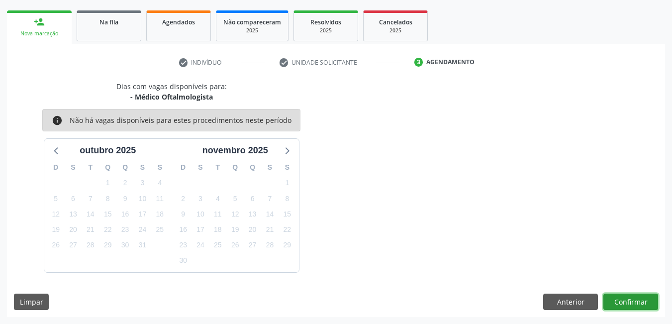
click at [621, 297] on button "Confirmar" at bounding box center [630, 301] width 55 height 17
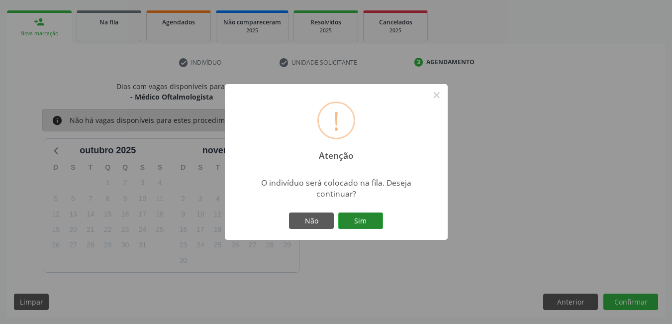
click at [360, 216] on button "Sim" at bounding box center [360, 220] width 45 height 17
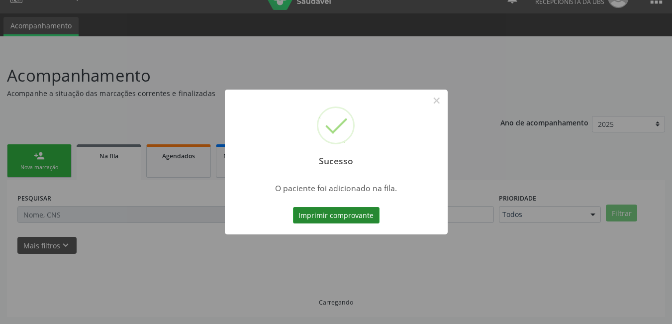
scroll to position [18, 0]
click at [335, 215] on button "Imprimir comprovante" at bounding box center [336, 215] width 87 height 17
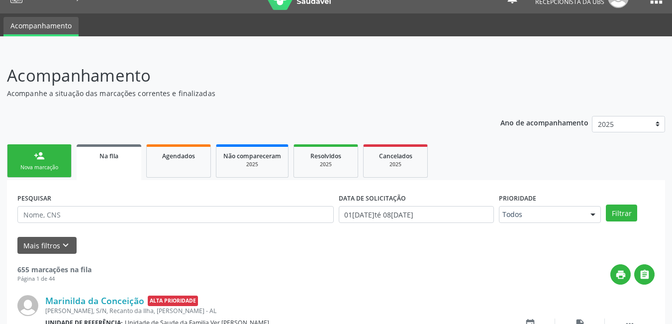
click at [29, 156] on link "person_add Nova marcação" at bounding box center [39, 160] width 65 height 33
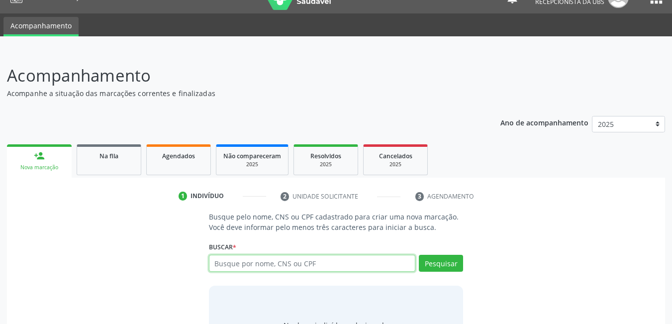
click at [297, 259] on input "text" at bounding box center [312, 263] width 207 height 17
type input "43379893449"
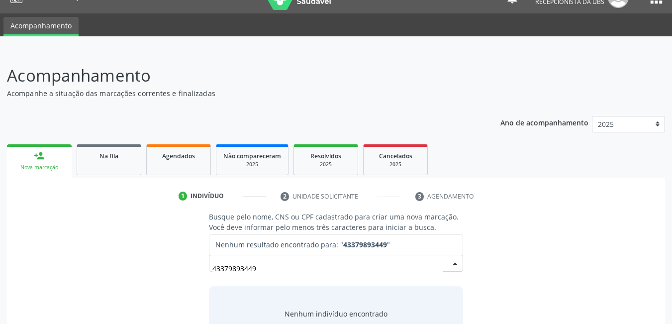
click at [249, 271] on input "43379893449" at bounding box center [327, 268] width 231 height 20
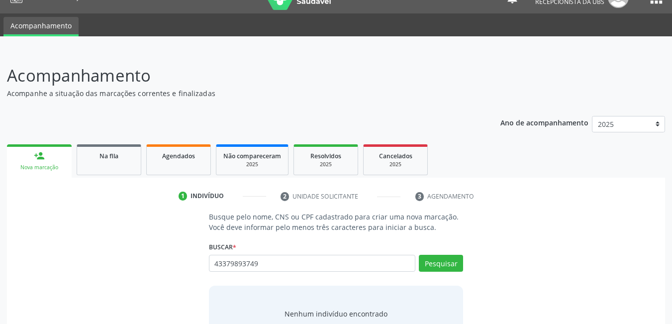
type input "43379893749"
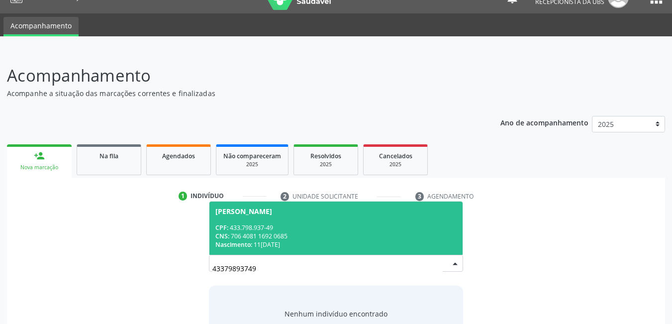
click at [245, 232] on div "CNS: 706 4081 1692 0685" at bounding box center [336, 236] width 242 height 8
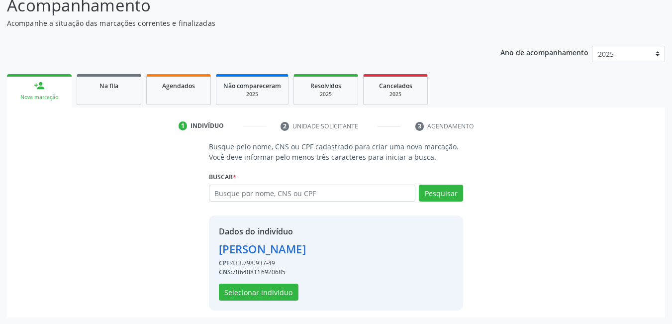
scroll to position [89, 0]
click at [265, 291] on button "Selecionar indivíduo" at bounding box center [259, 291] width 80 height 17
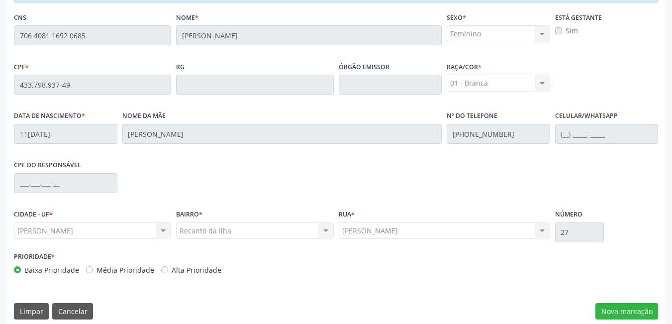
scroll to position [258, 0]
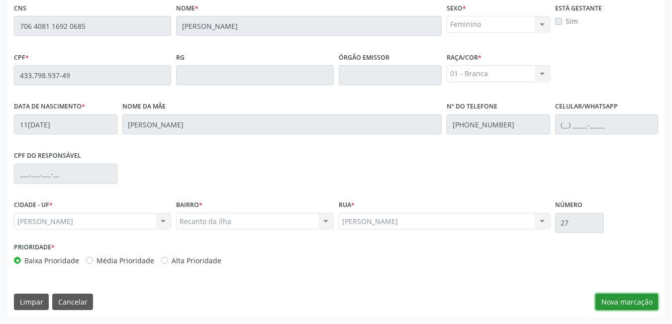
click at [645, 298] on button "Nova marcação" at bounding box center [626, 301] width 63 height 17
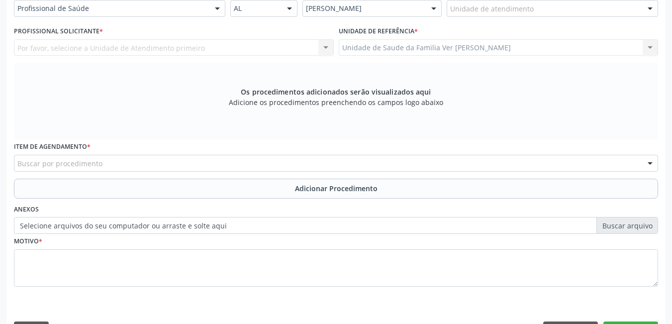
scroll to position [208, 0]
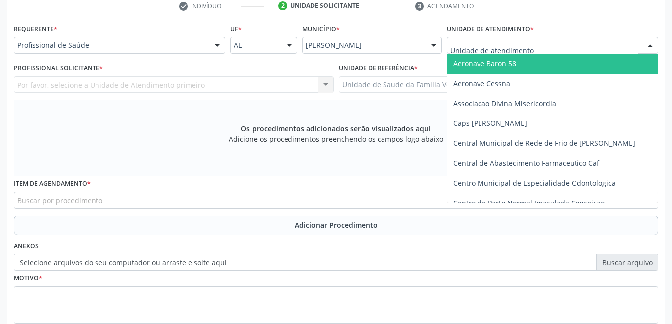
click at [534, 40] on div at bounding box center [552, 45] width 211 height 17
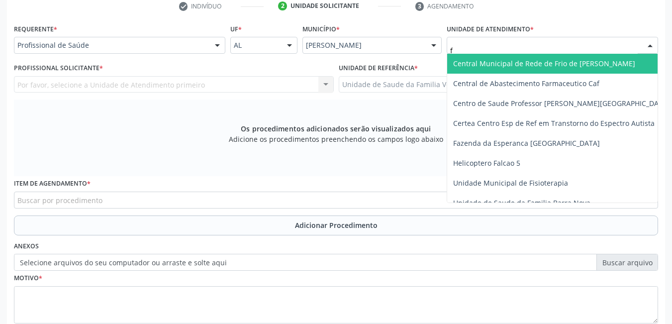
type input "fl"
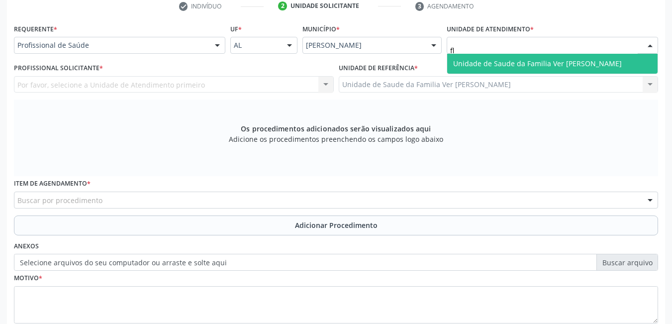
click at [496, 65] on span "Unidade de Saude da Familia Ver [PERSON_NAME]" at bounding box center [537, 63] width 169 height 9
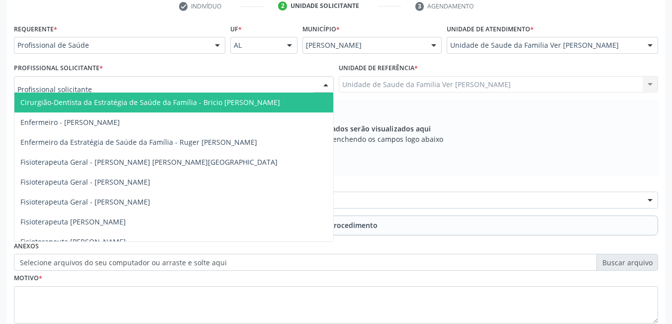
click at [232, 82] on div at bounding box center [174, 84] width 320 height 17
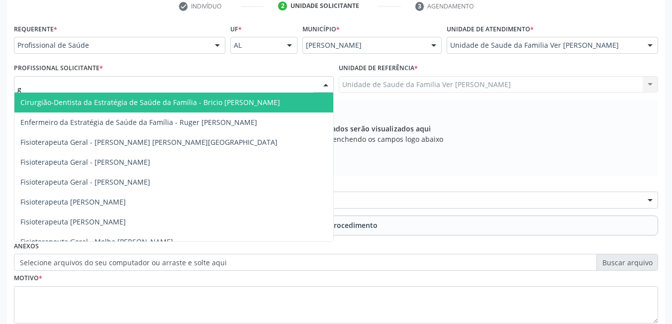
type input "gu"
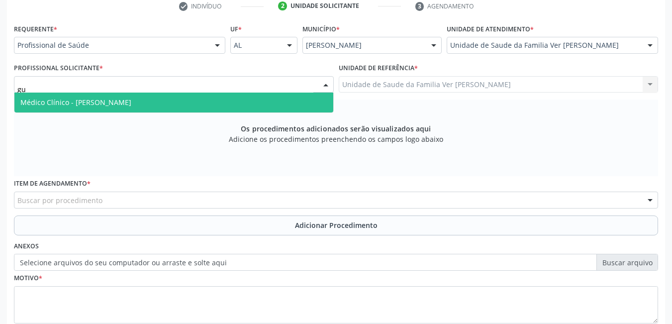
click at [207, 100] on span "Médico Clínico - [PERSON_NAME]" at bounding box center [173, 103] width 319 height 20
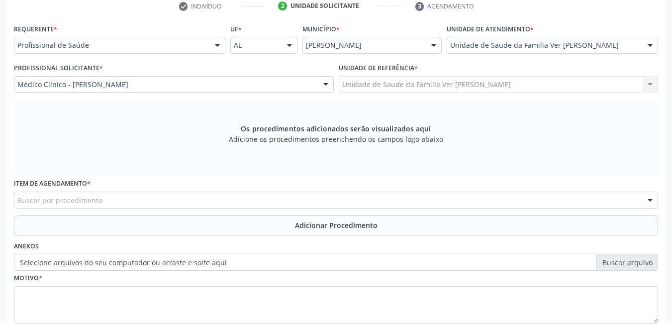
click at [142, 200] on div "Buscar por procedimento" at bounding box center [336, 199] width 644 height 17
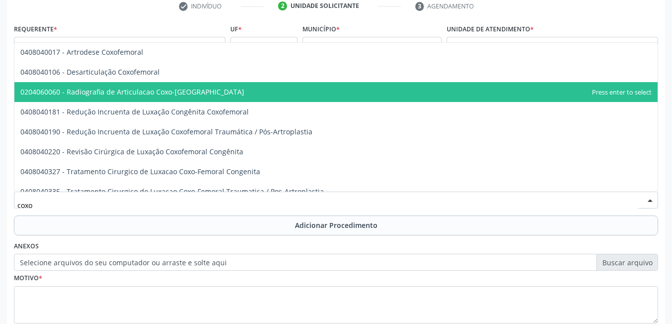
scroll to position [0, 0]
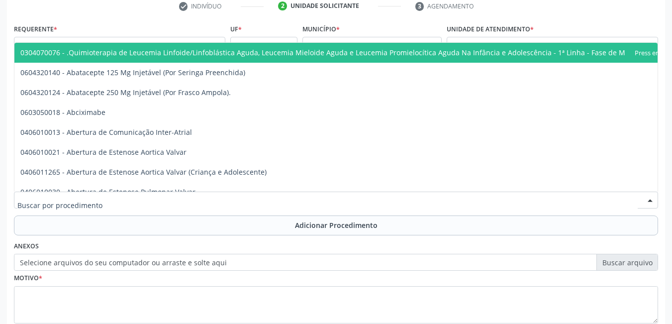
click at [176, 195] on div at bounding box center [336, 199] width 644 height 17
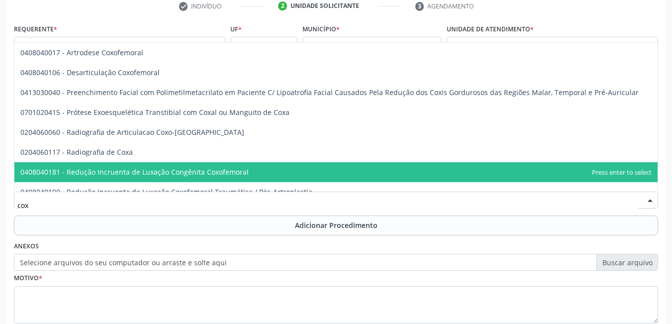
type input "coxo"
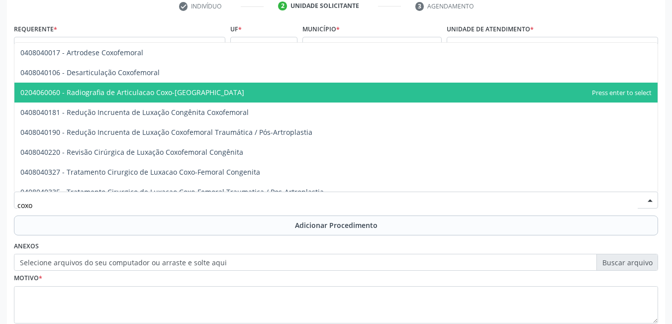
click at [199, 97] on span "0204060060 - Radiografia de Articulacao Coxo-[GEOGRAPHIC_DATA]" at bounding box center [335, 93] width 643 height 20
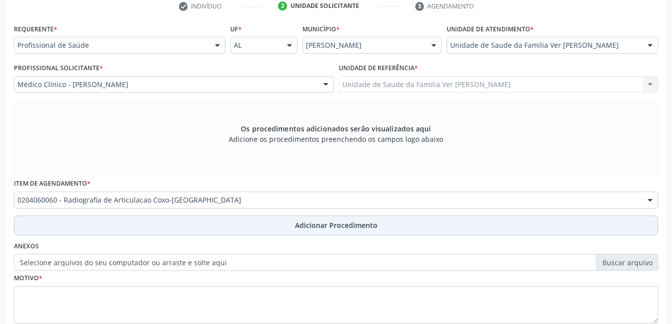
click at [147, 220] on button "Adicionar Procedimento" at bounding box center [336, 225] width 644 height 20
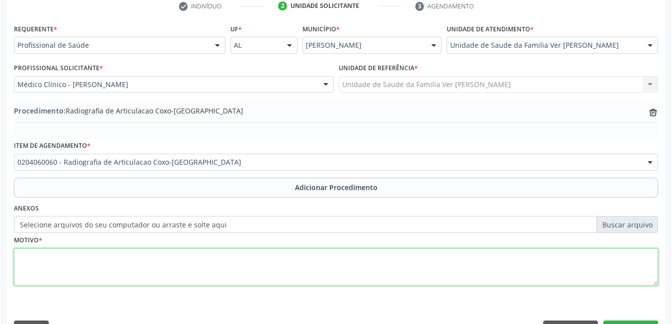
click at [100, 260] on textarea at bounding box center [336, 267] width 644 height 38
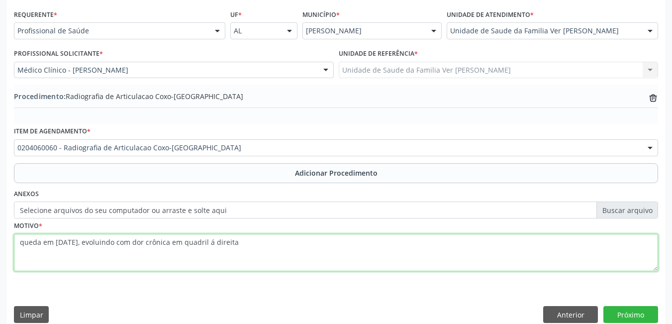
scroll to position [236, 0]
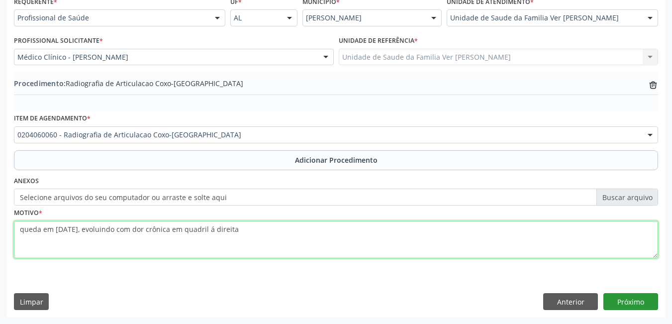
type textarea "queda em [DATE], evoluindo com dor crônica em quadril á direita"
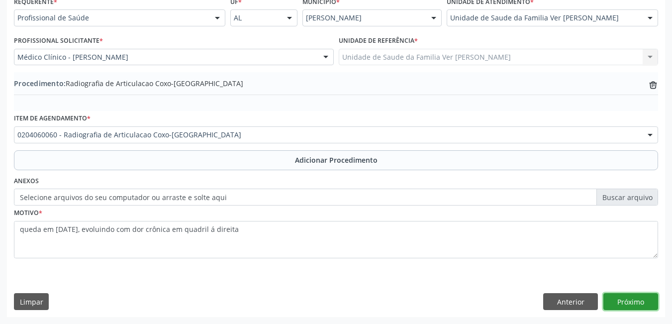
click at [644, 300] on button "Próximo" at bounding box center [630, 301] width 55 height 17
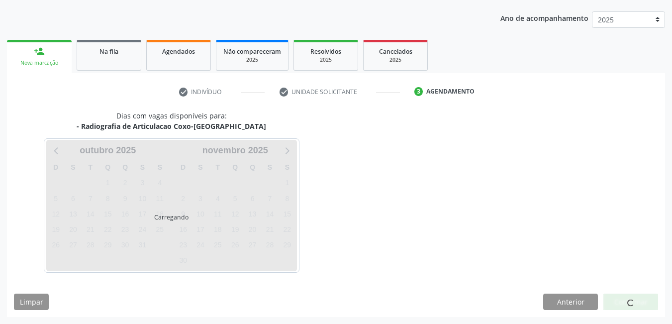
scroll to position [152, 0]
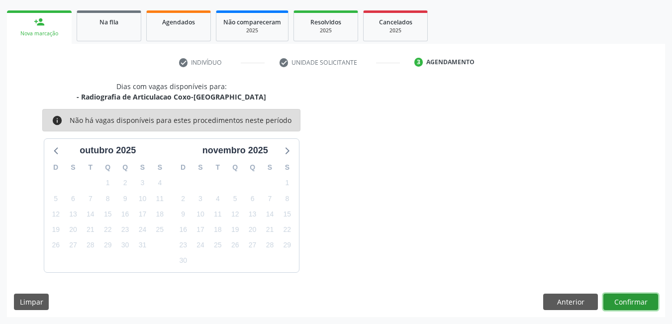
click at [633, 301] on button "Confirmar" at bounding box center [630, 301] width 55 height 17
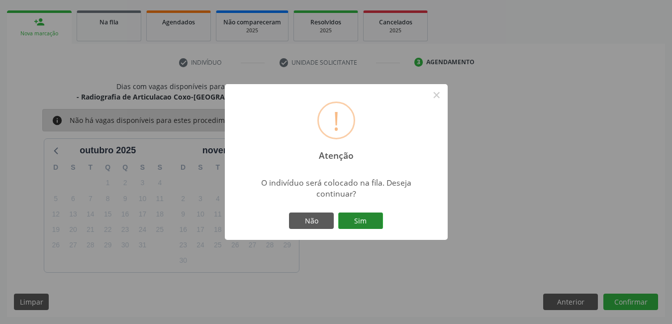
click at [371, 225] on button "Sim" at bounding box center [360, 220] width 45 height 17
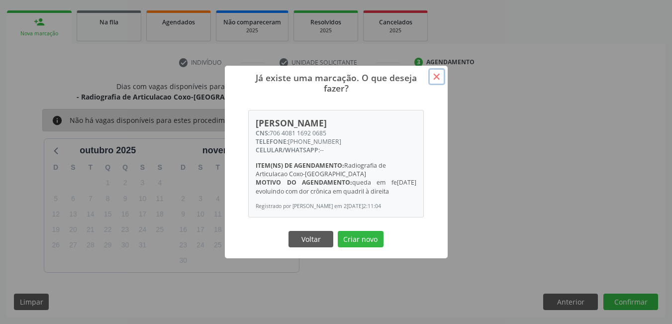
click at [439, 74] on button "×" at bounding box center [436, 76] width 17 height 17
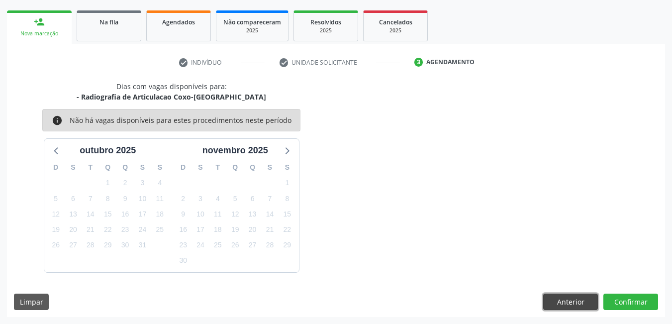
click at [576, 304] on button "Anterior" at bounding box center [570, 301] width 55 height 17
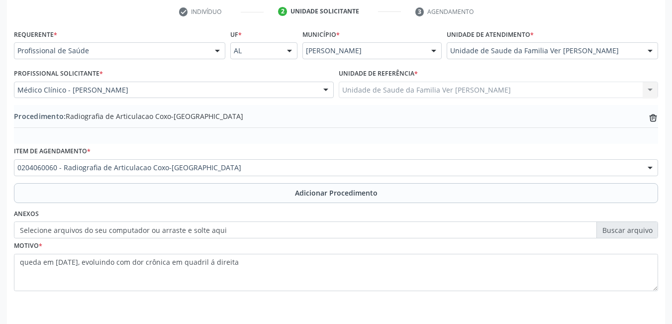
scroll to position [236, 0]
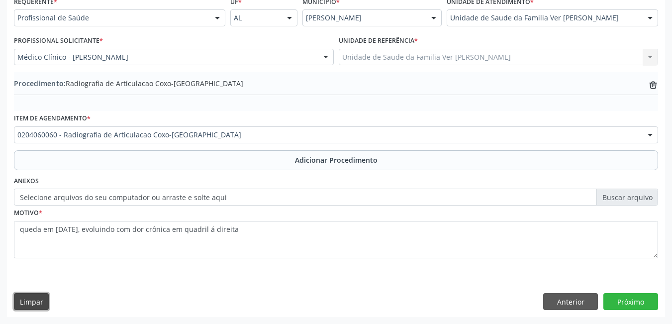
drag, startPoint x: 32, startPoint y: 306, endPoint x: 42, endPoint y: 306, distance: 10.5
click at [34, 306] on button "Limpar" at bounding box center [31, 301] width 35 height 17
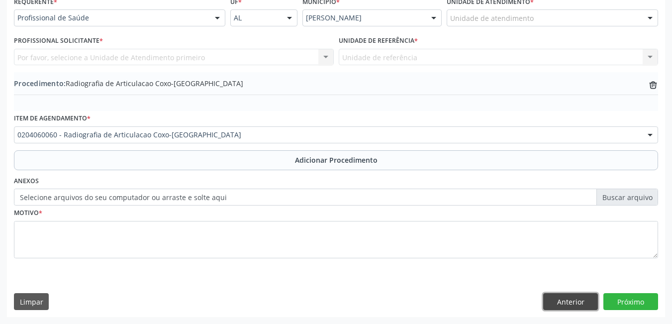
click at [574, 300] on button "Anterior" at bounding box center [570, 301] width 55 height 17
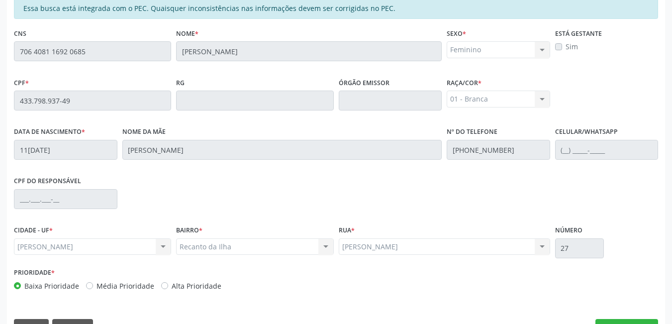
scroll to position [258, 0]
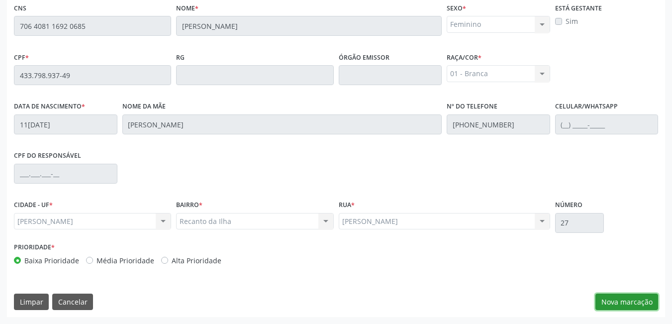
click at [615, 303] on button "Nova marcação" at bounding box center [626, 301] width 63 height 17
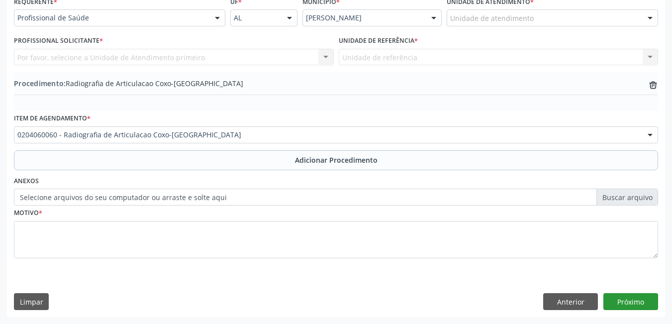
scroll to position [236, 0]
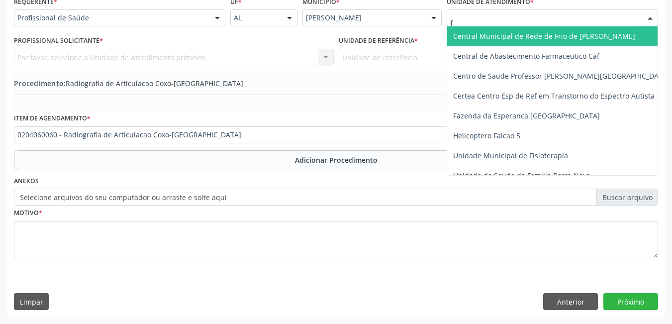
type input "fl"
